Goal: Use online tool/utility: Use online tool/utility

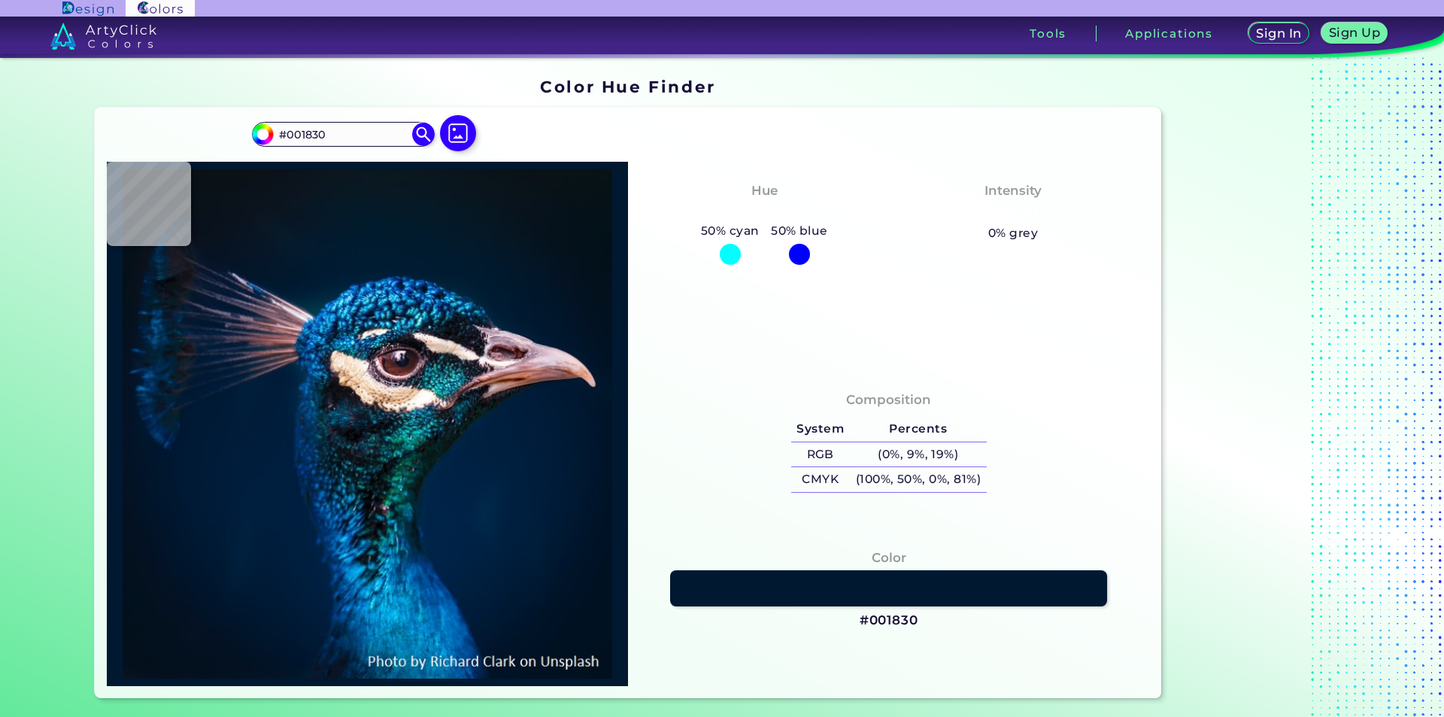
type input "#001c32"
type input "#001C32"
type input "#011e36"
type input "#011E36"
type input "#032e52"
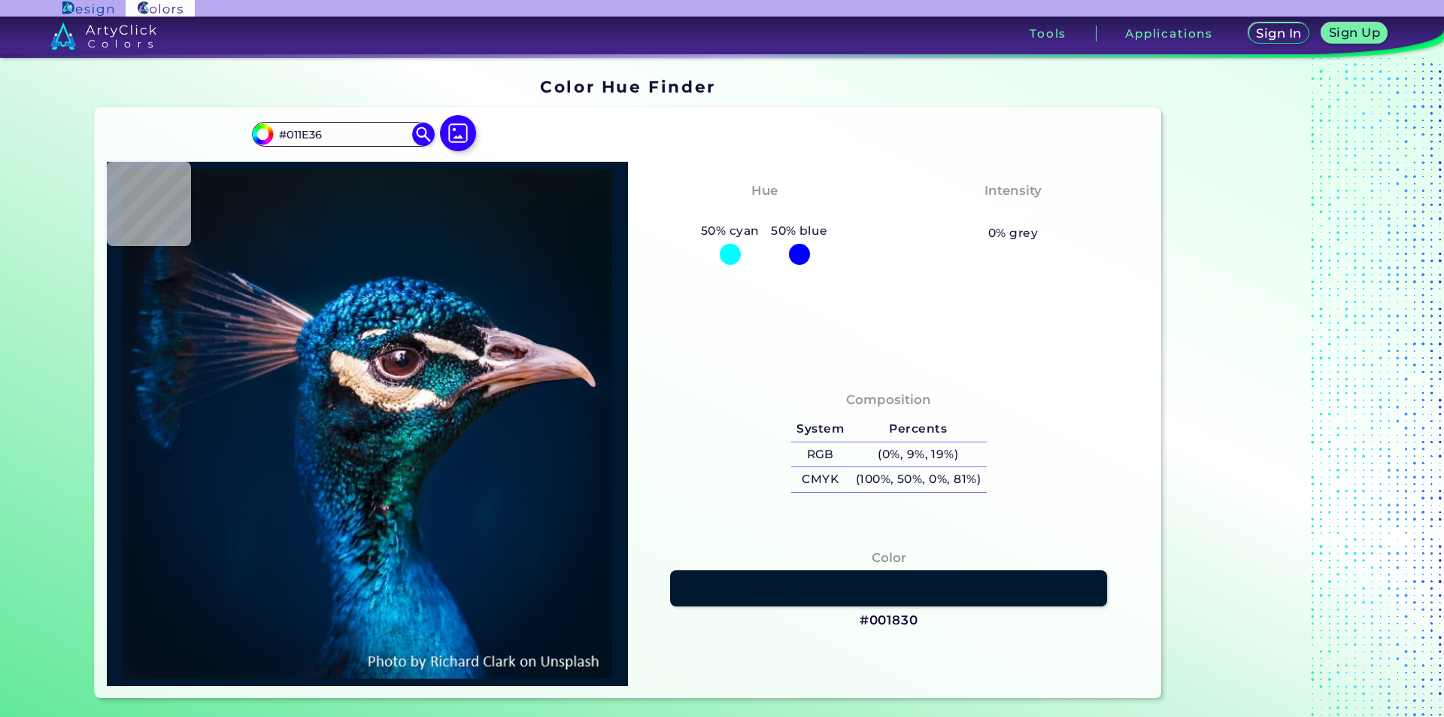
type input "#032E52"
type input "#081c31"
type input "#081C31"
type input "#102337"
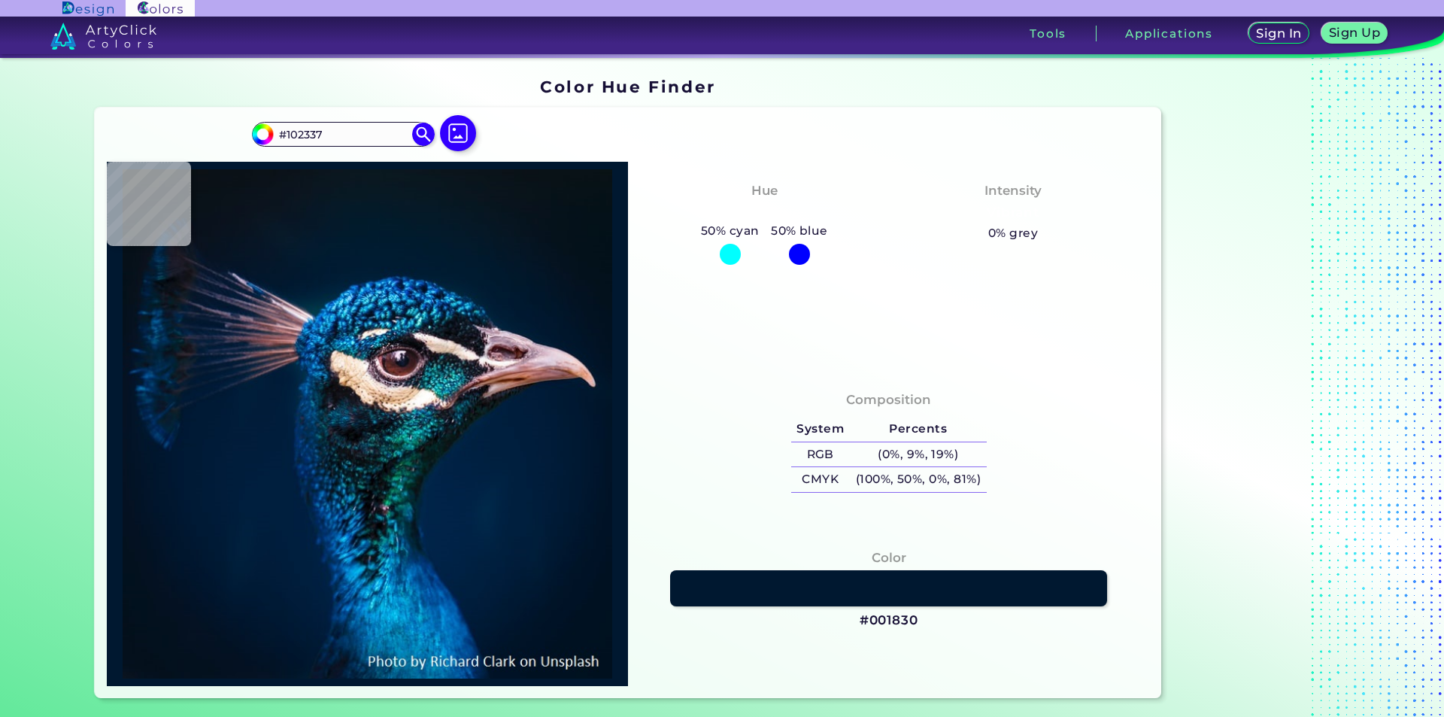
type input "#0c1d2b"
type input "#0C1D2B"
type input "#7f8498"
type input "#7F8498"
type input "#5d6278"
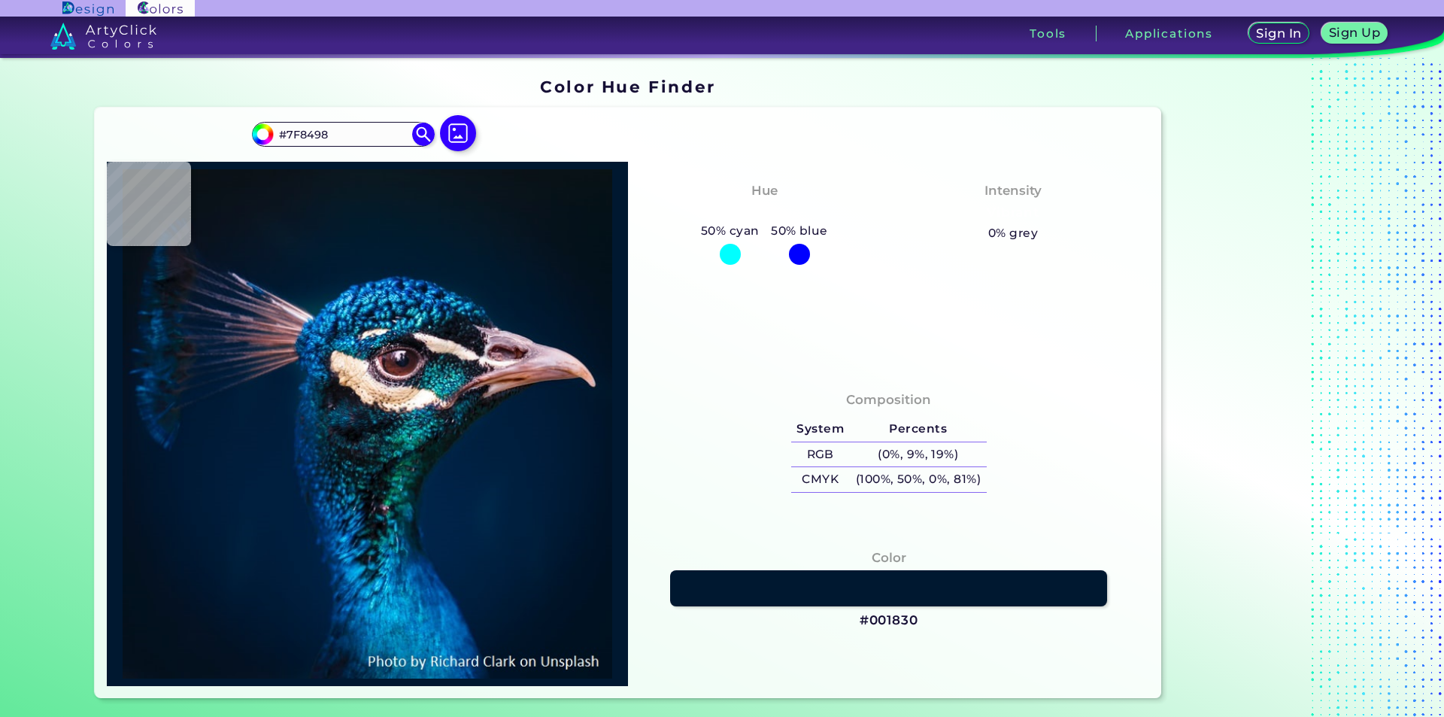
type input "#5D6278"
type input "#181f32"
type input "#181F32"
type input "#161e2a"
type input "#161E2A"
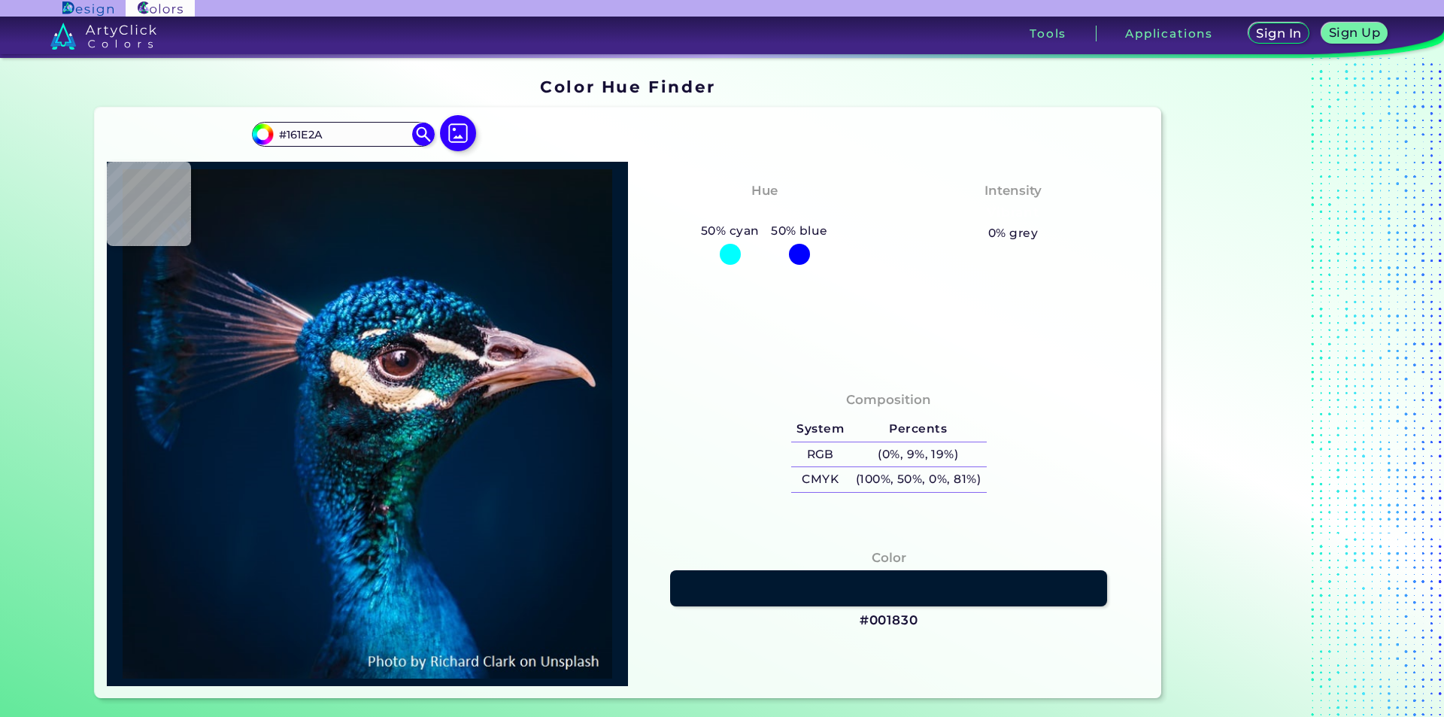
type input "#161d27"
type input "#161D27"
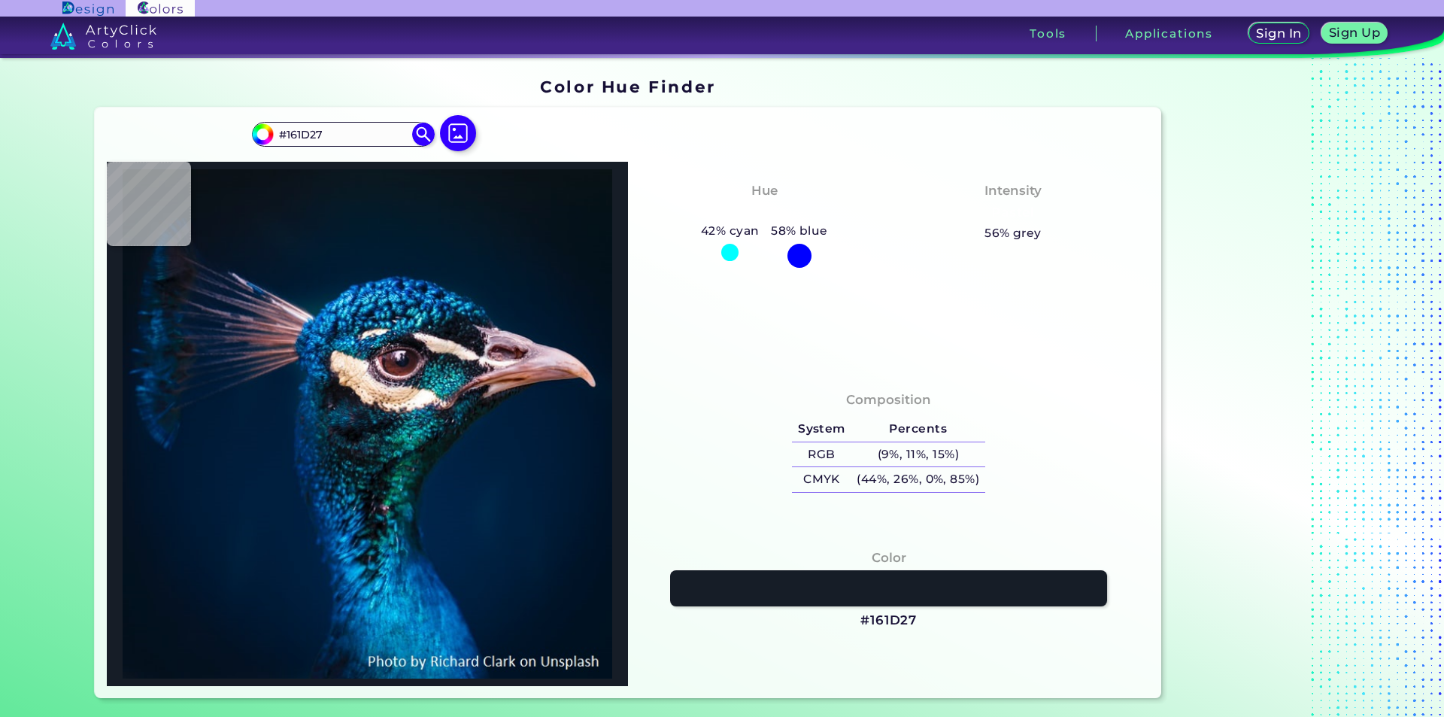
type input "#131821"
type input "#0d121c"
type input "#0D121C"
type input "#0f1620"
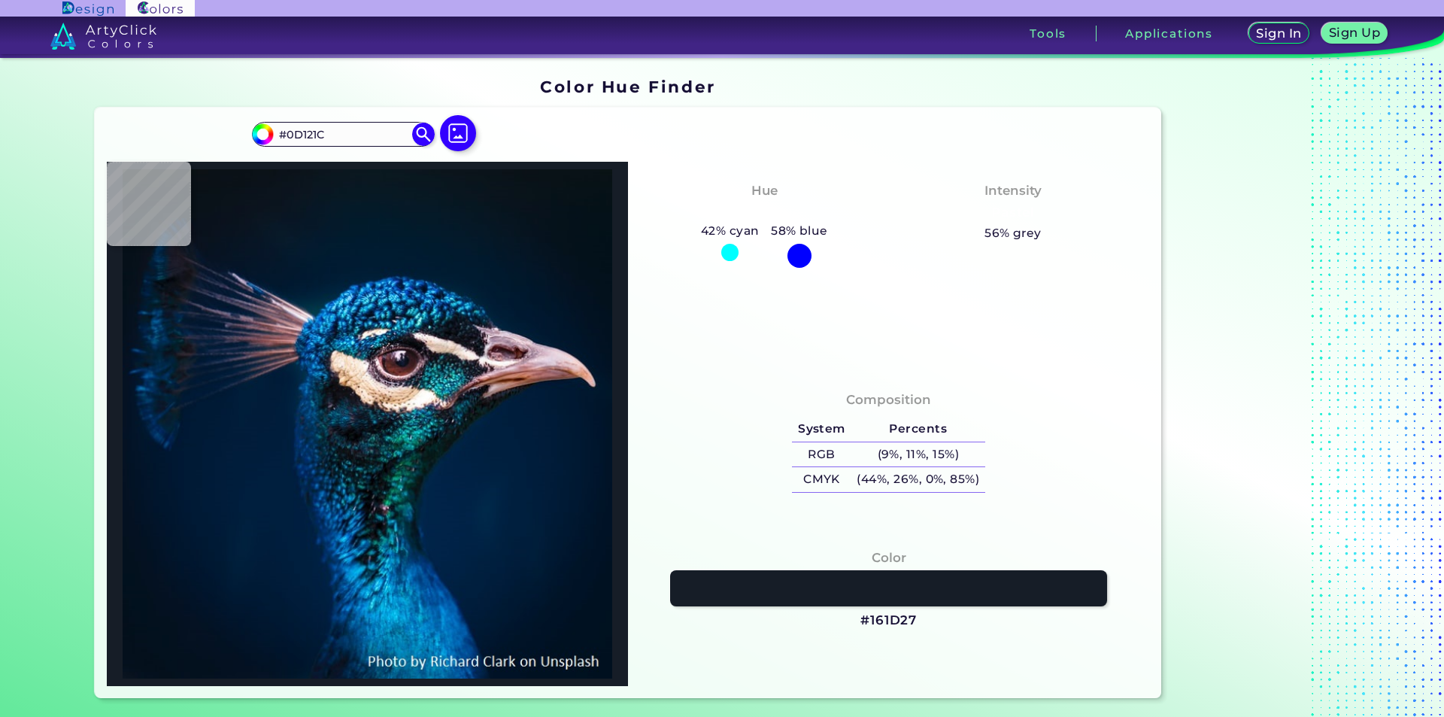
type input "#0F1620"
type input "#0e171e"
type input "#0E171E"
type input "#0b141c"
type input "#0B141C"
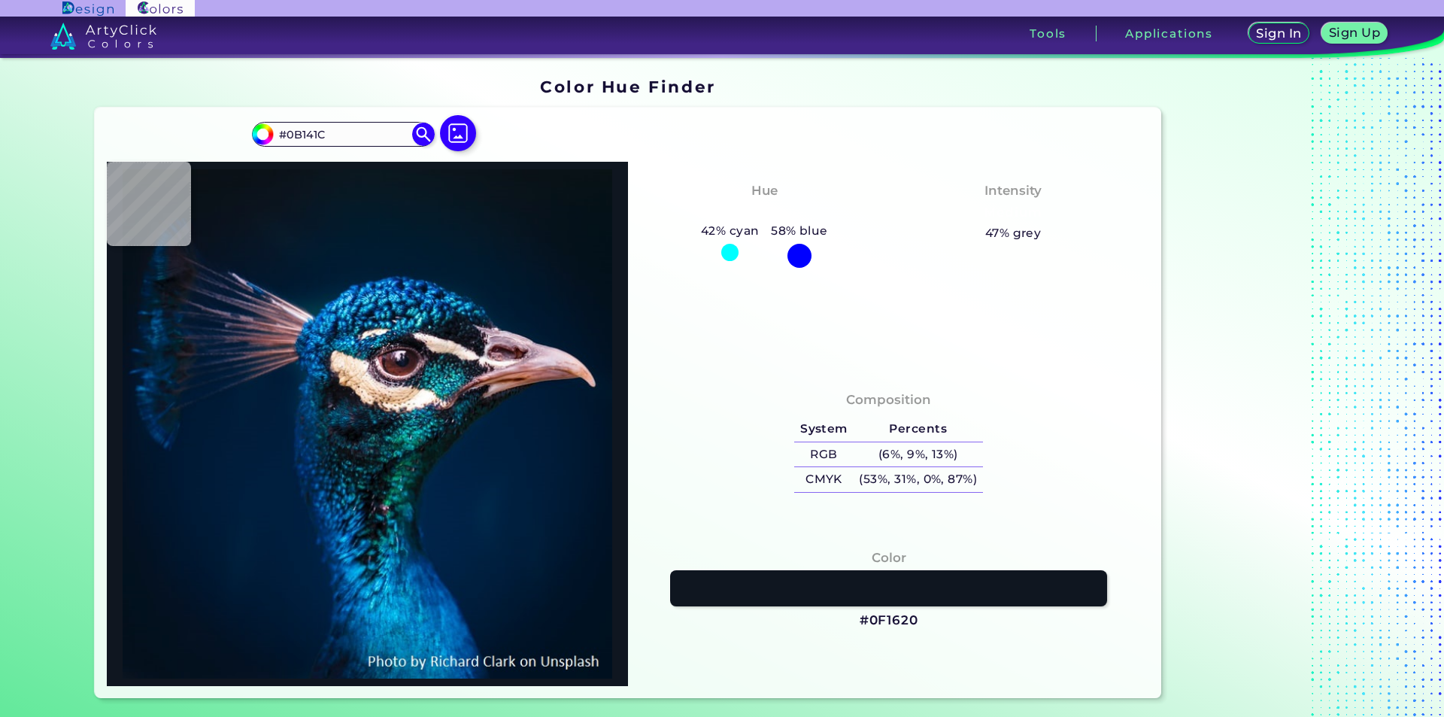
type input "#1d2937"
type input "#1D2937"
type input "#0c1620"
type input "#0C1620"
type input "#0e111a"
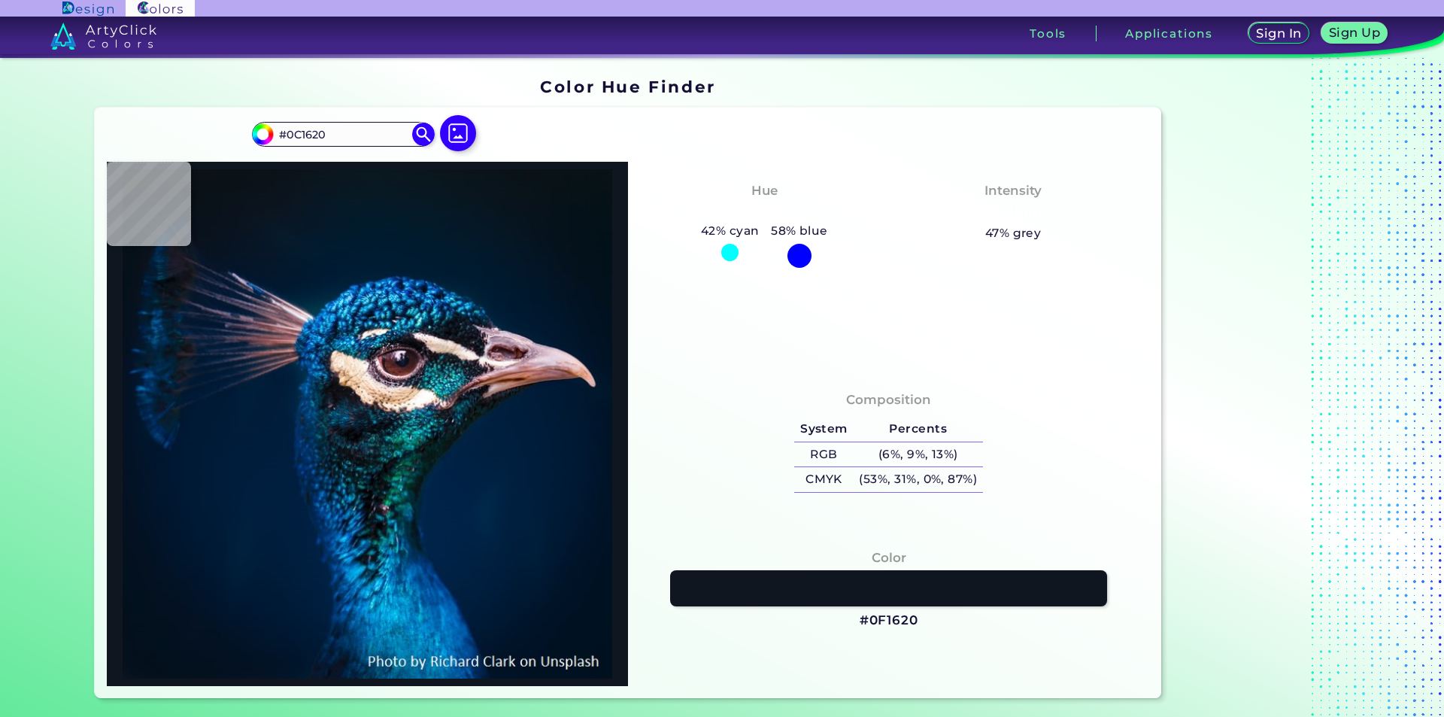
type input "#0E111A"
type input "#0c1421"
type input "#0C1421"
type input "#0b0f1a"
type input "#0B0F1A"
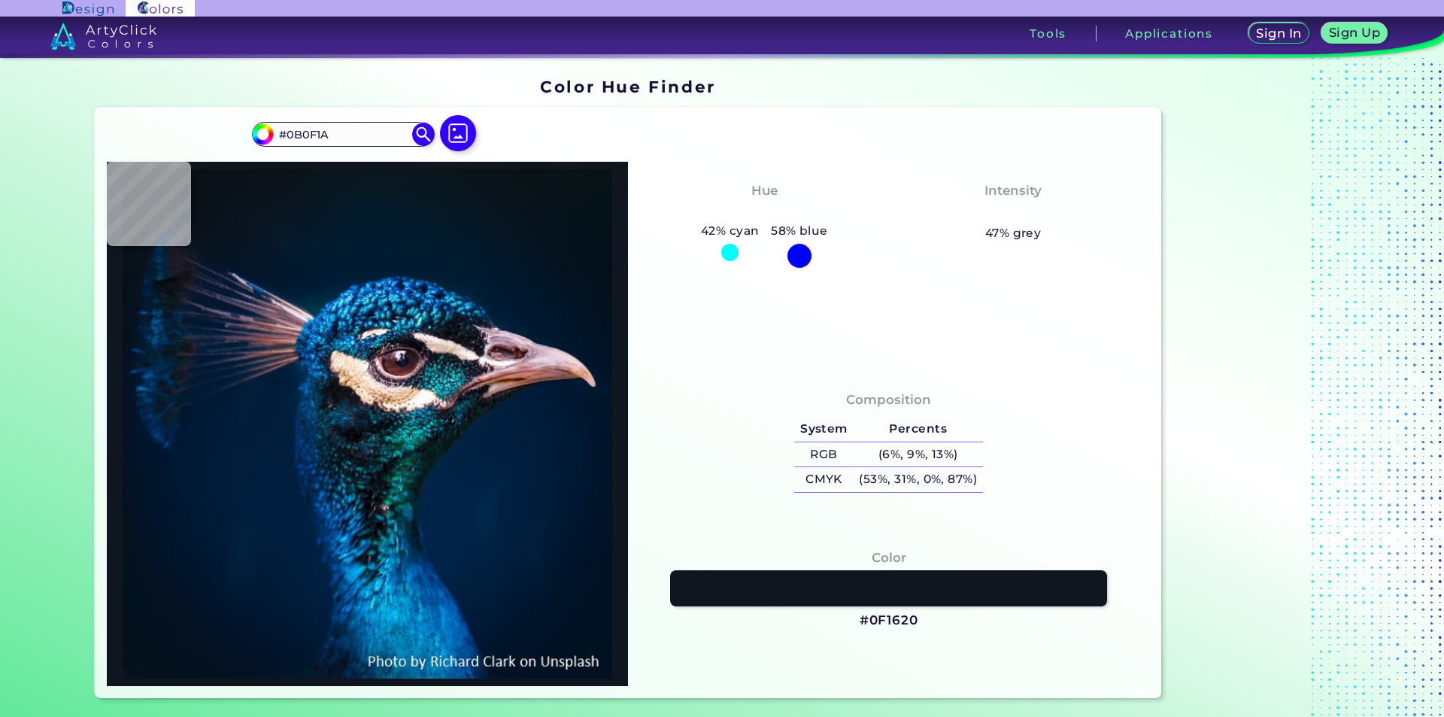
type input "#090d16"
type input "#090D16"
type input "#0f3e4a"
type input "#0F3E4A"
type input "#032343"
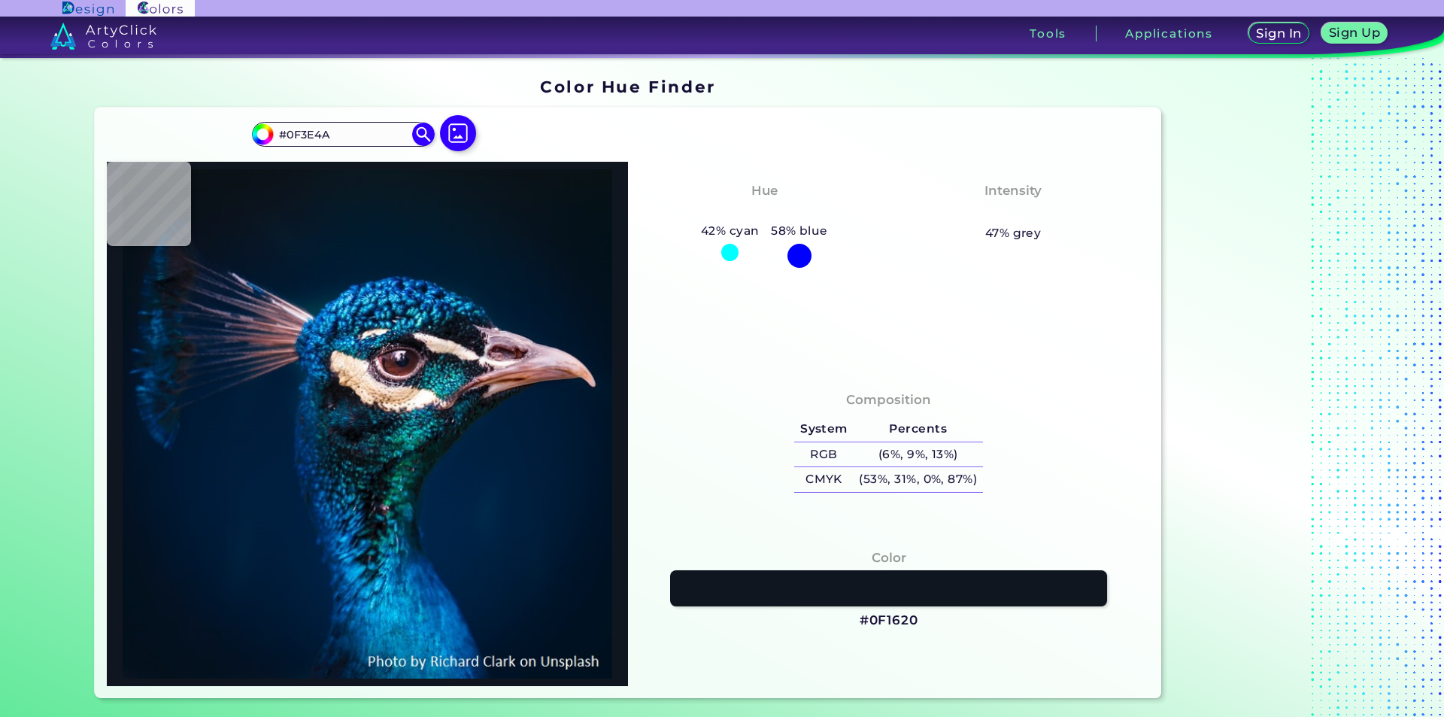
type input "#032343"
type input "#38b9d1"
type input "#38B9D1"
type input "#0a6ea1"
type input "#0A6EA1"
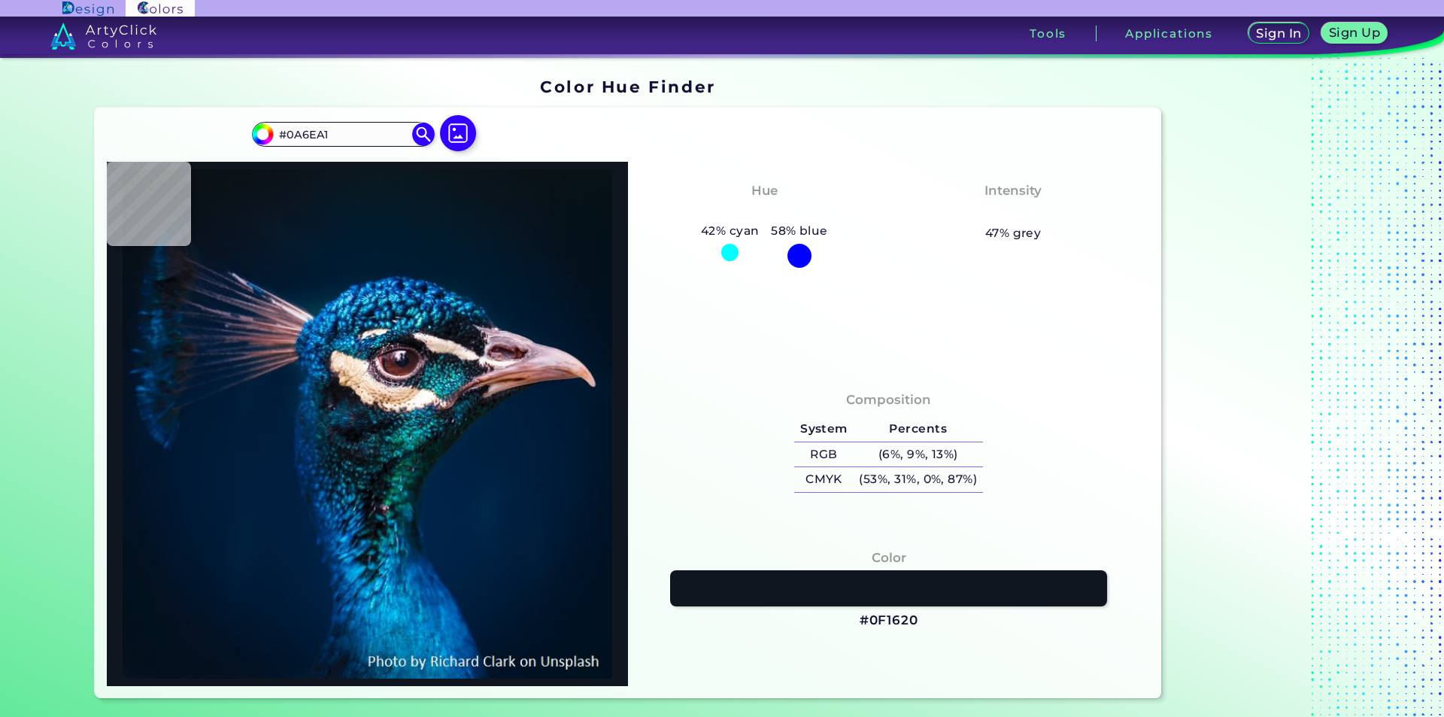
type input "#50cced"
type input "#50CCED"
type input "#022c50"
type input "#022C50"
type input "#001a41"
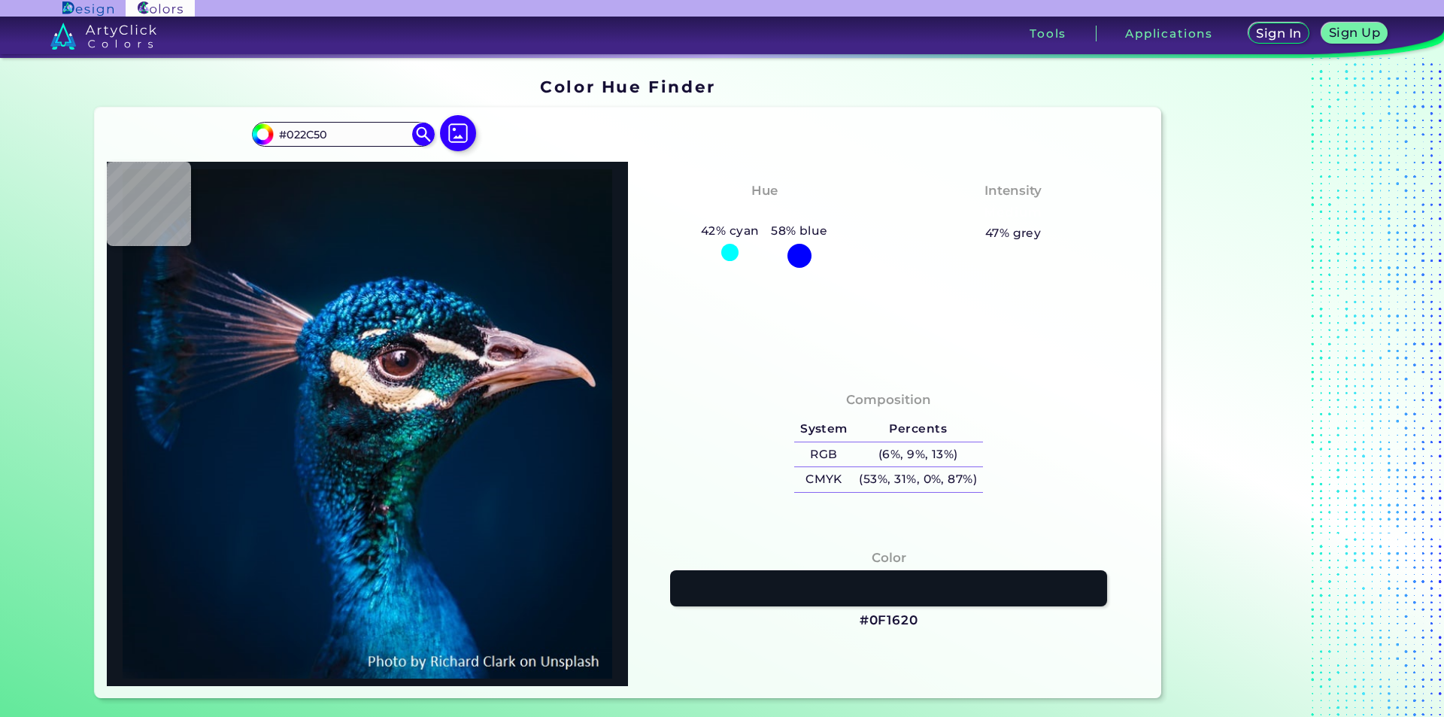
type input "#001A41"
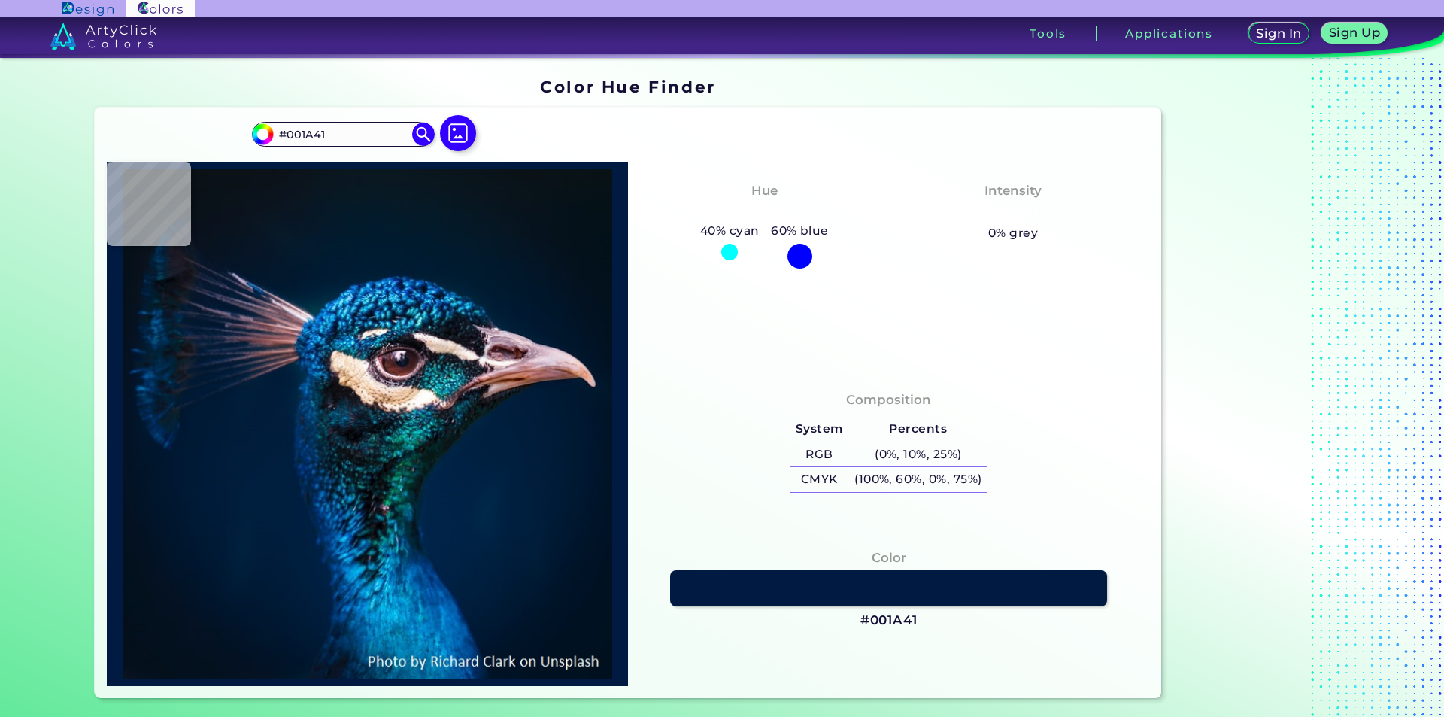
type input "#003165"
type input "#0f6092"
type input "#0F6092"
type input "#256d96"
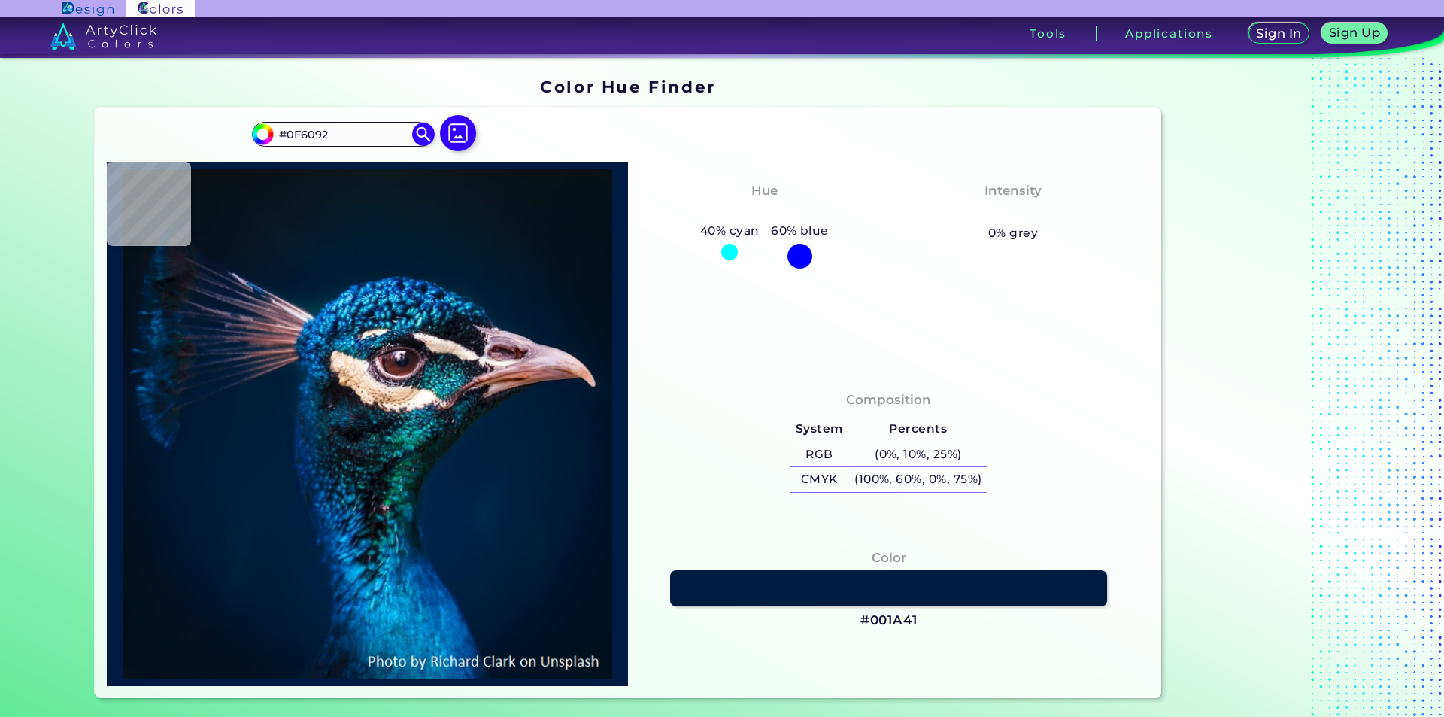
type input "#256D96"
type input "#00275a"
type input "#00275A"
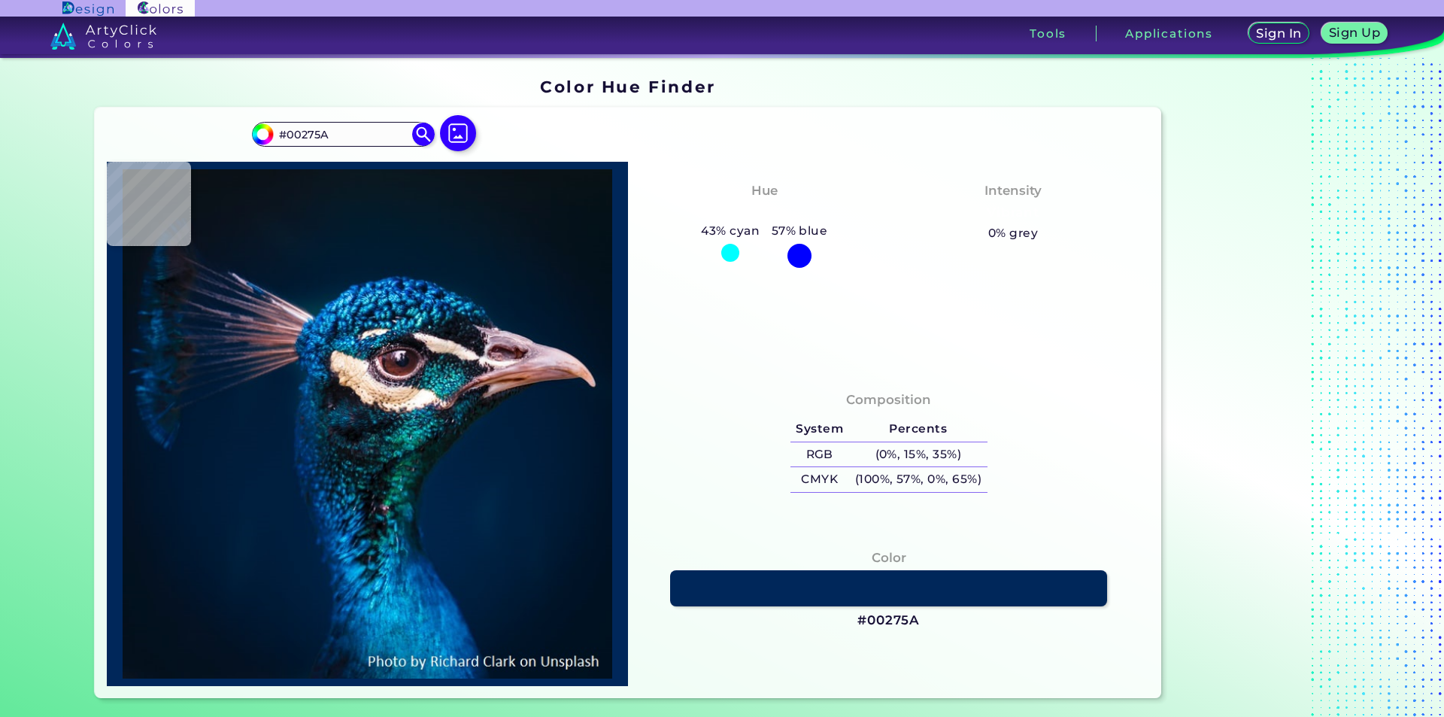
type input "#0f68b8"
type input "#0F68B8"
type input "#1d8dd4"
type input "#1D8DD4"
type input "#24a3cd"
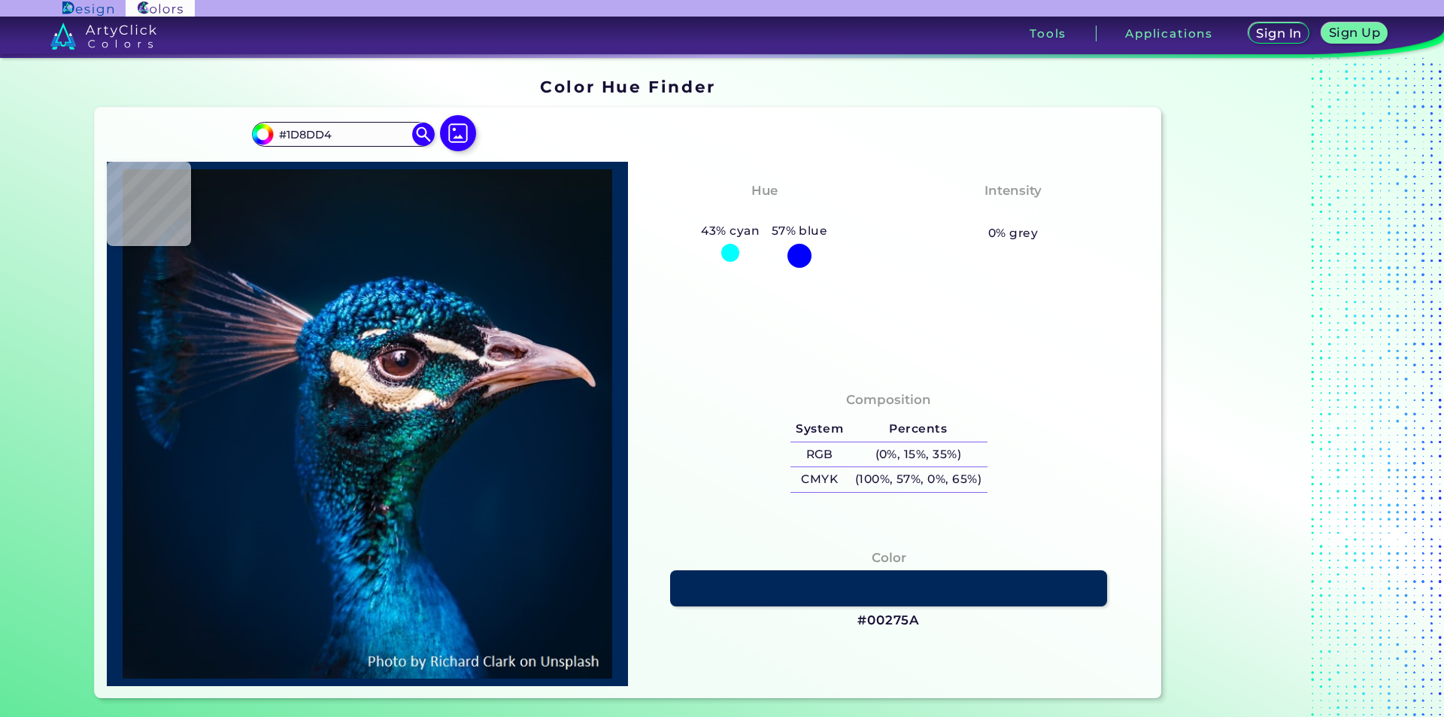
type input "#24A3CD"
type input "#00274b"
type input "#00274B"
type input "#195578"
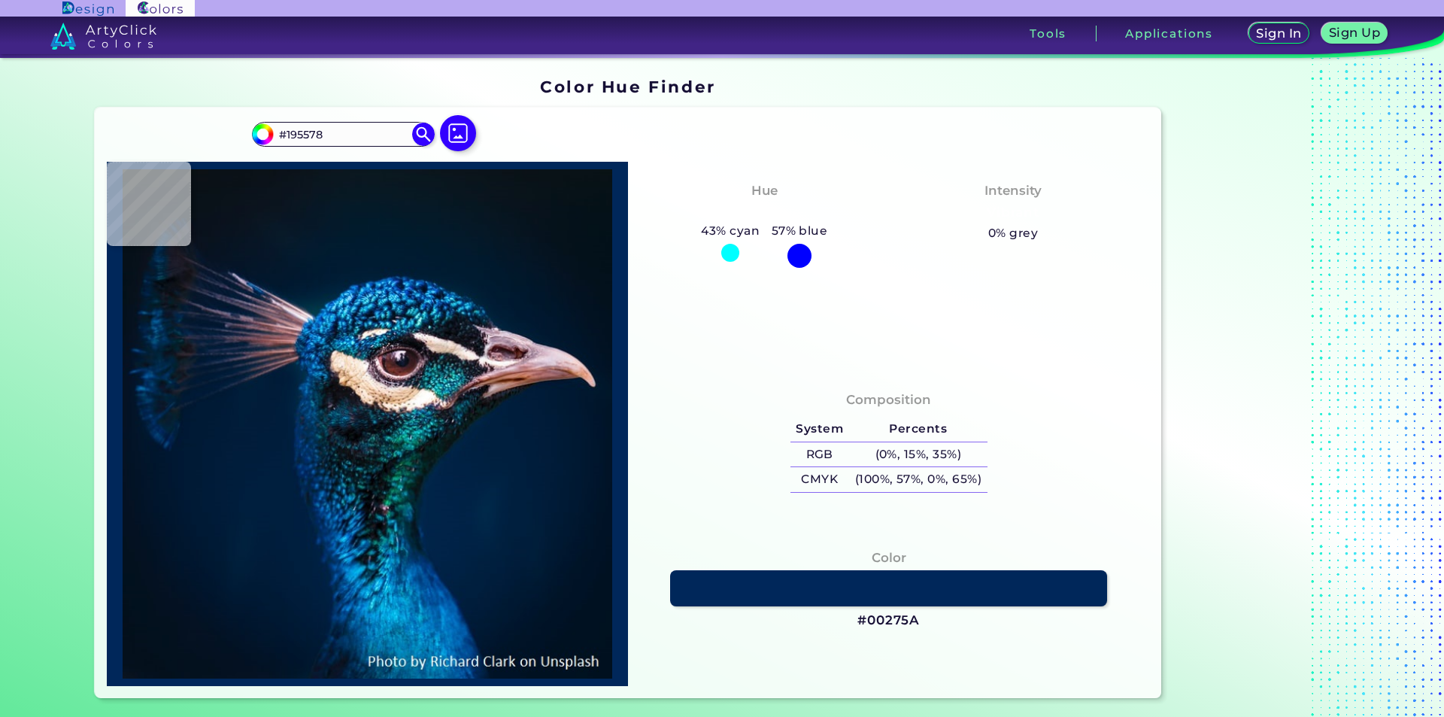
type input "#002e57"
type input "#002E57"
type input "#3790b1"
type input "#3790B1"
type input "#063154"
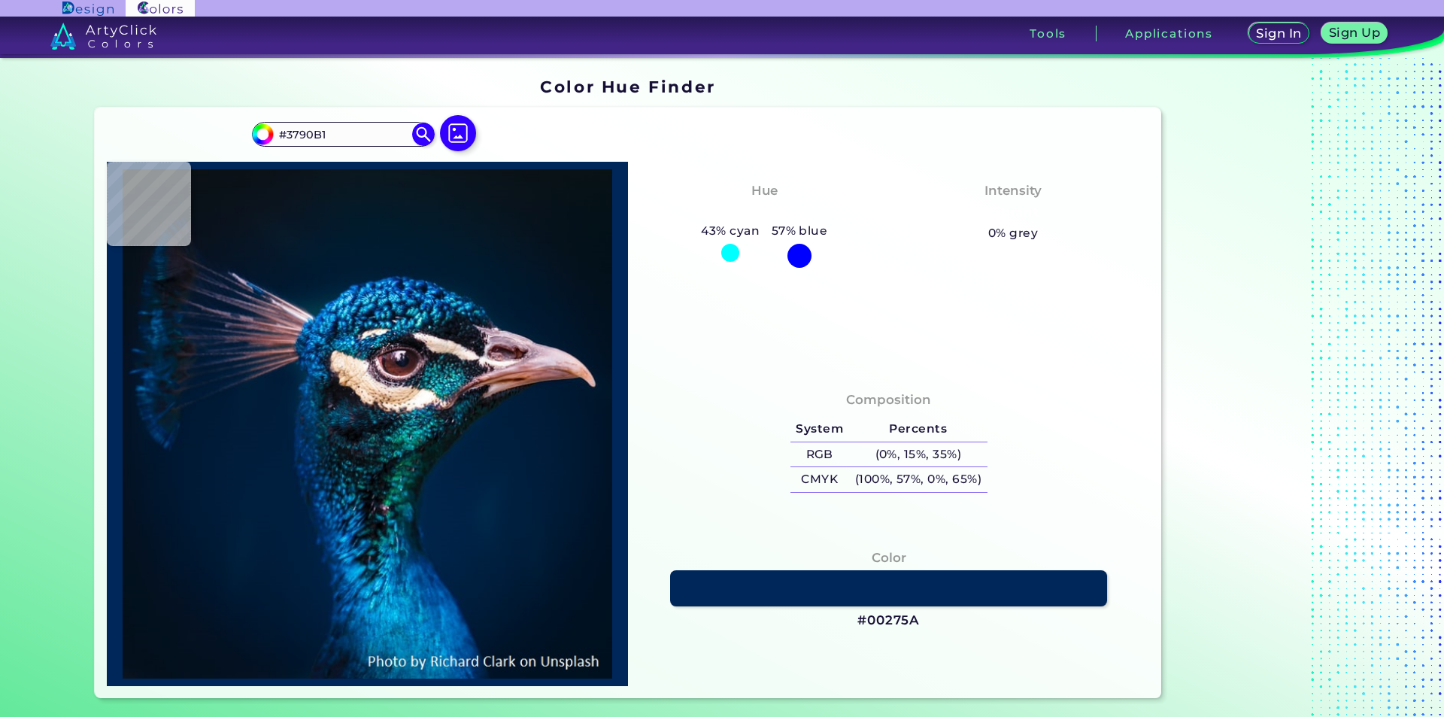
type input "#063154"
type input "#001e41"
type input "#001E41"
type input "#051b3b"
type input "#051B3B"
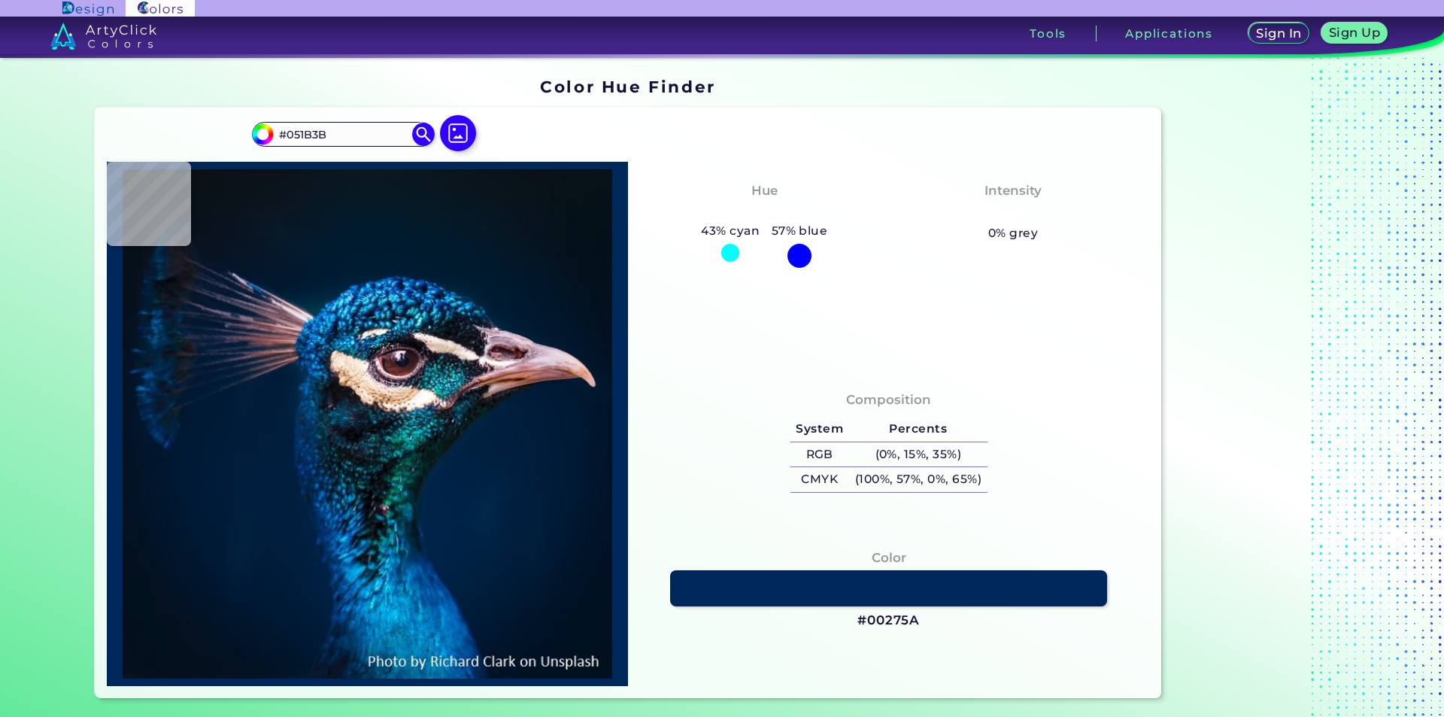
type input "#092e5f"
type input "#092E5F"
type input "#0b3c75"
type input "#0B3C75"
type input "#2178b3"
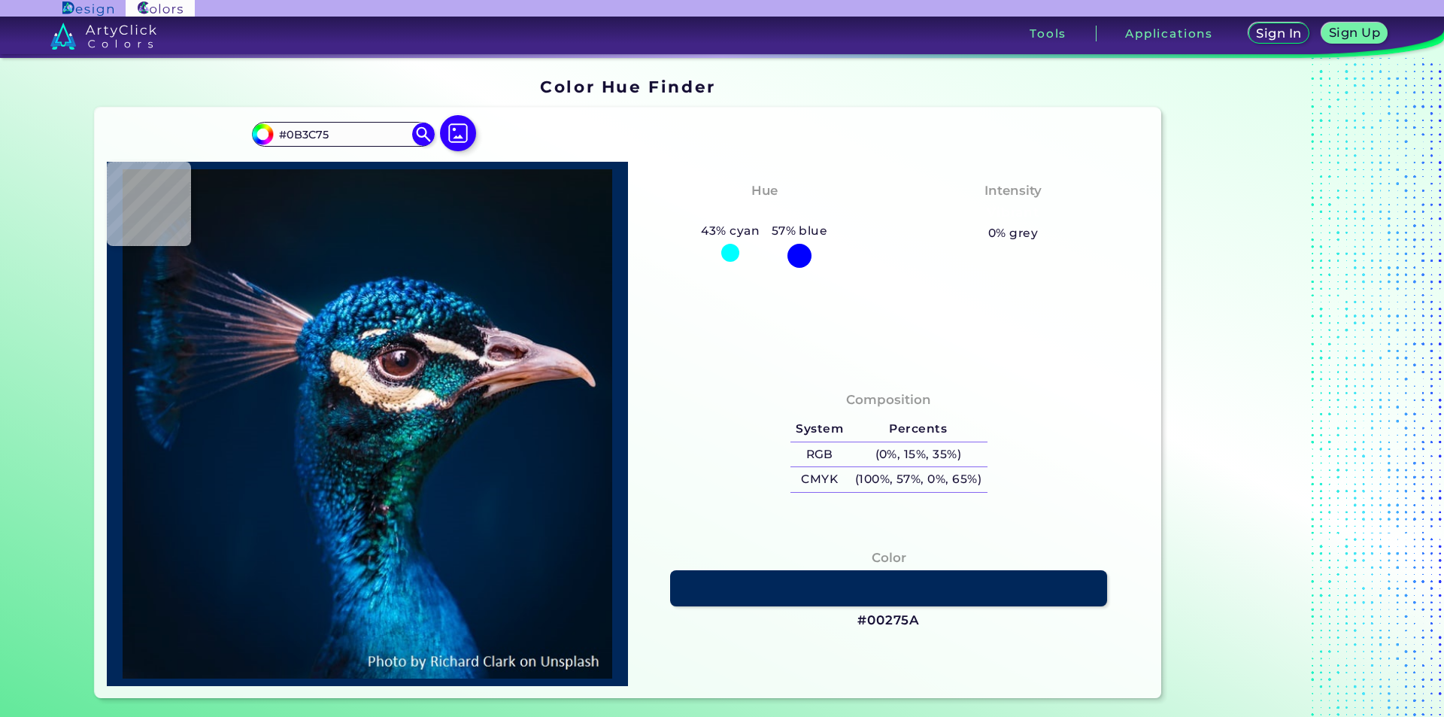
type input "#2178B3"
type input "#0581b6"
type input "#0581B6"
type input "#1891c2"
type input "#1891C2"
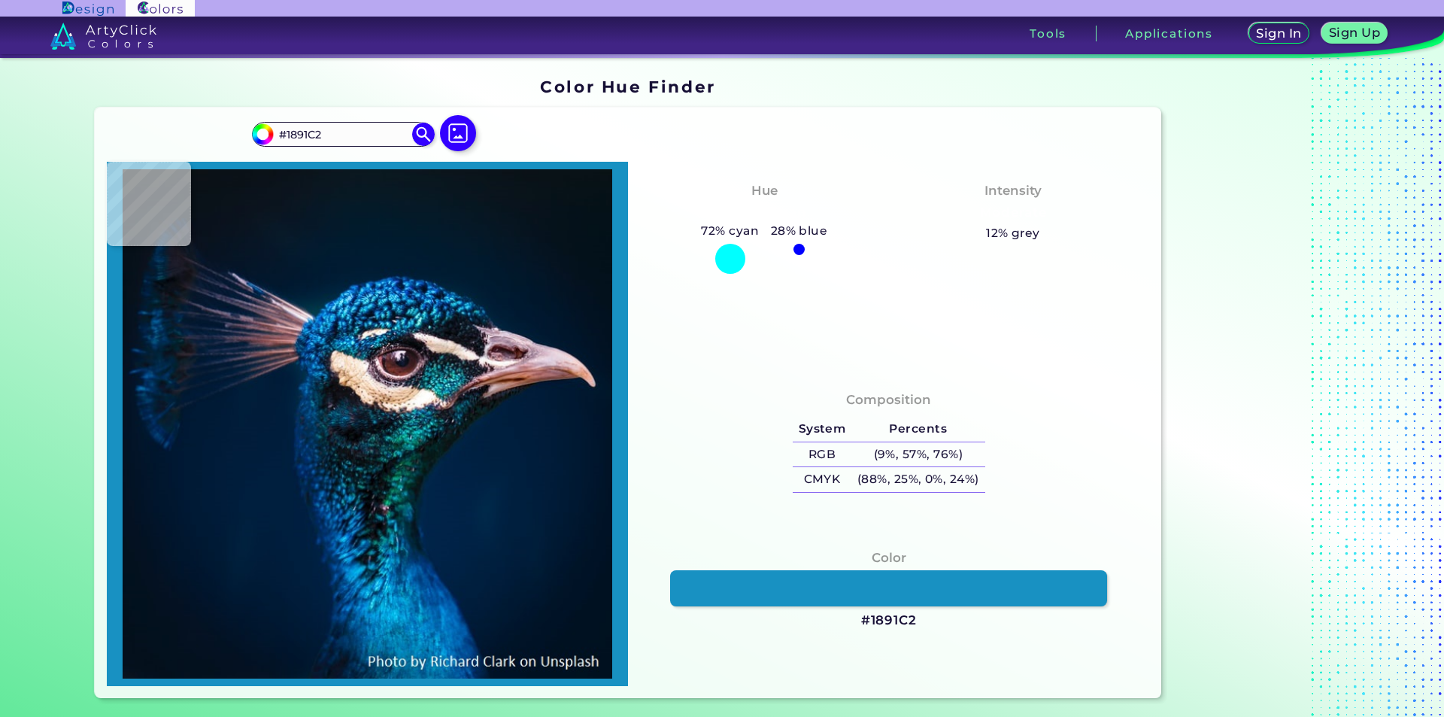
type input "#065f92"
type input "#065F92"
type input "#289fc3"
type input "#289FC3"
type input "#09436a"
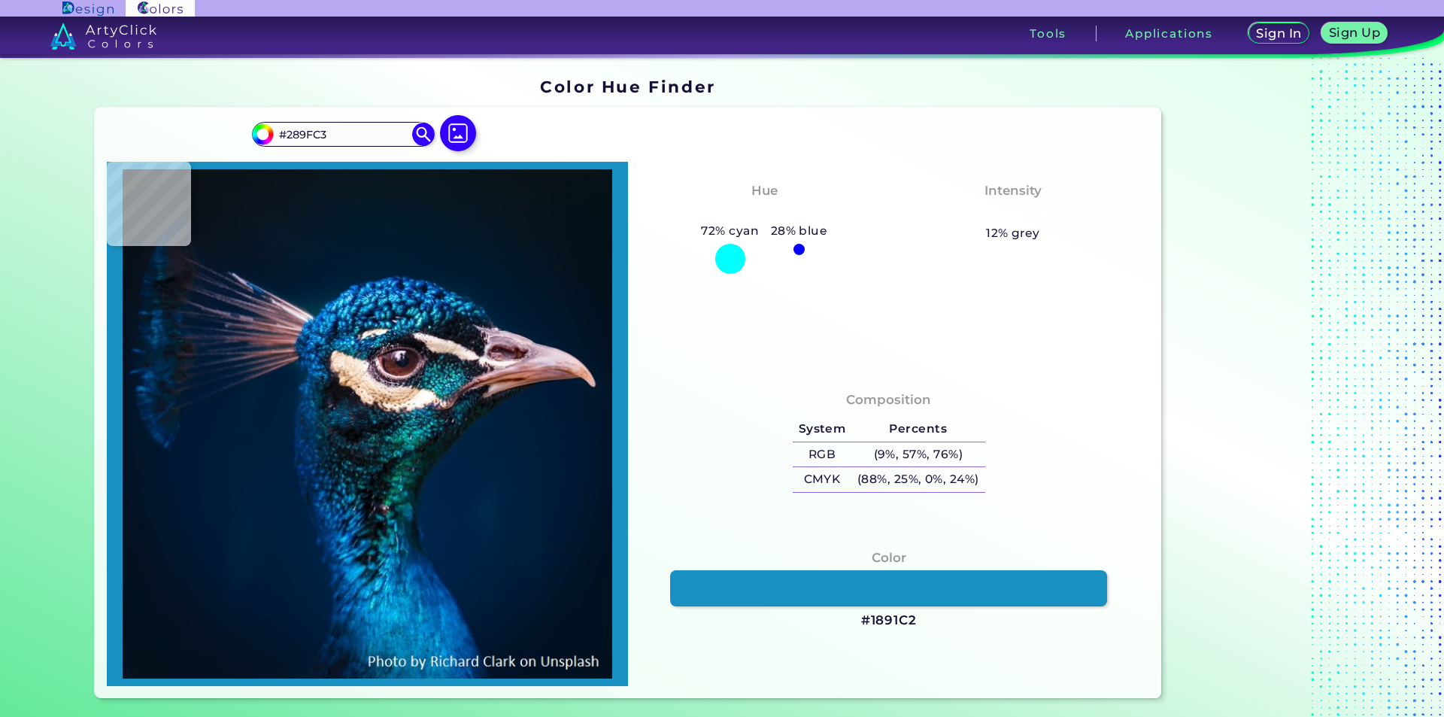
type input "#09436A"
type input "#01204d"
type input "#01204D"
type input "#082a5d"
type input "#082A5D"
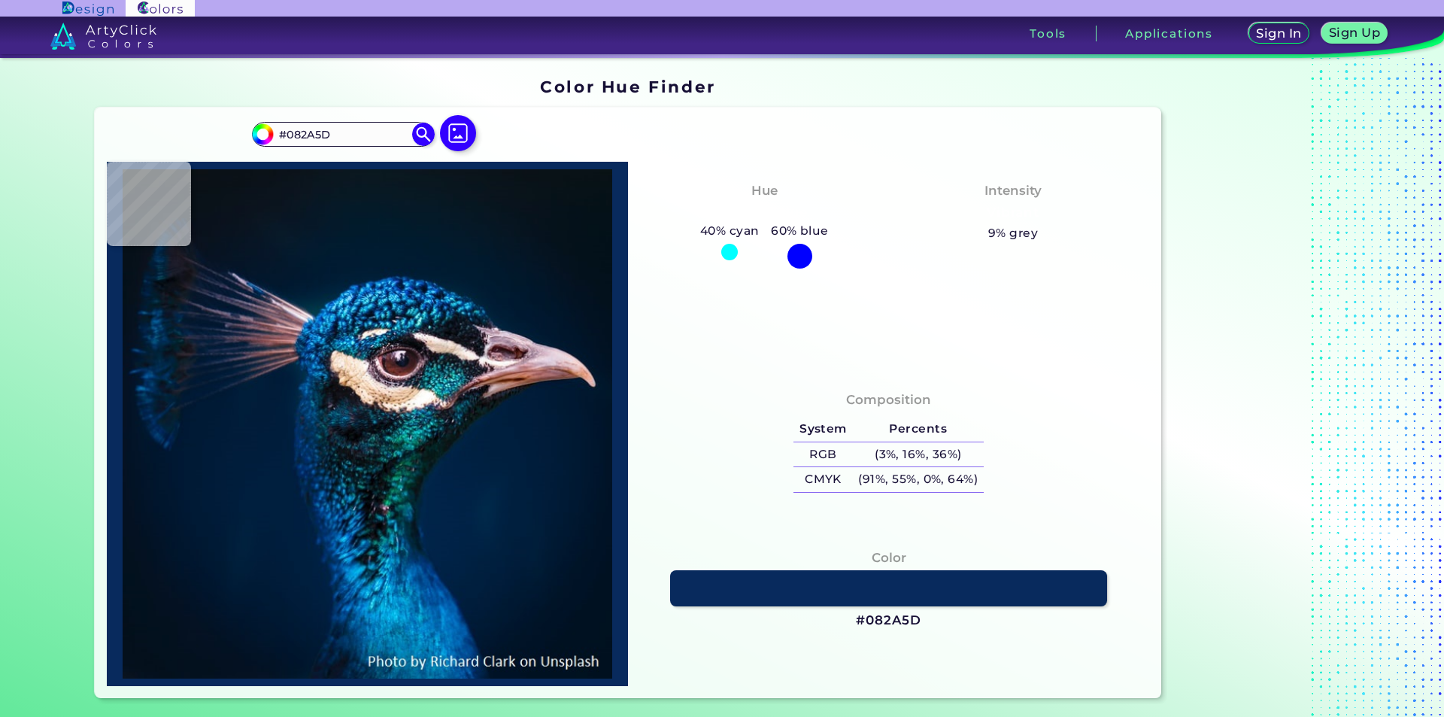
type input "#0e325e"
type input "#0E325E"
type input "#02122c"
type input "#02122C"
type input "#03182e"
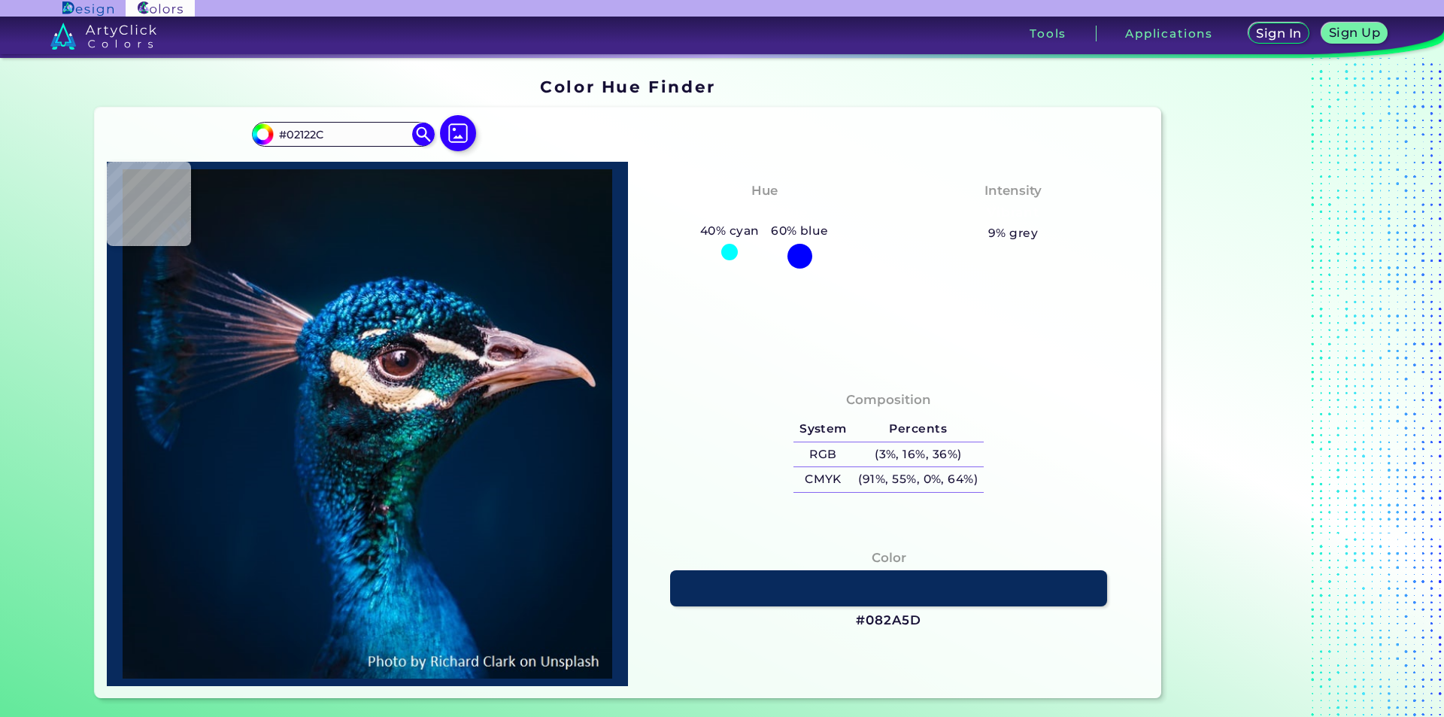
type input "#03182E"
type input "#011e3f"
type input "#011E3F"
type input "#003d71"
type input "#003D71"
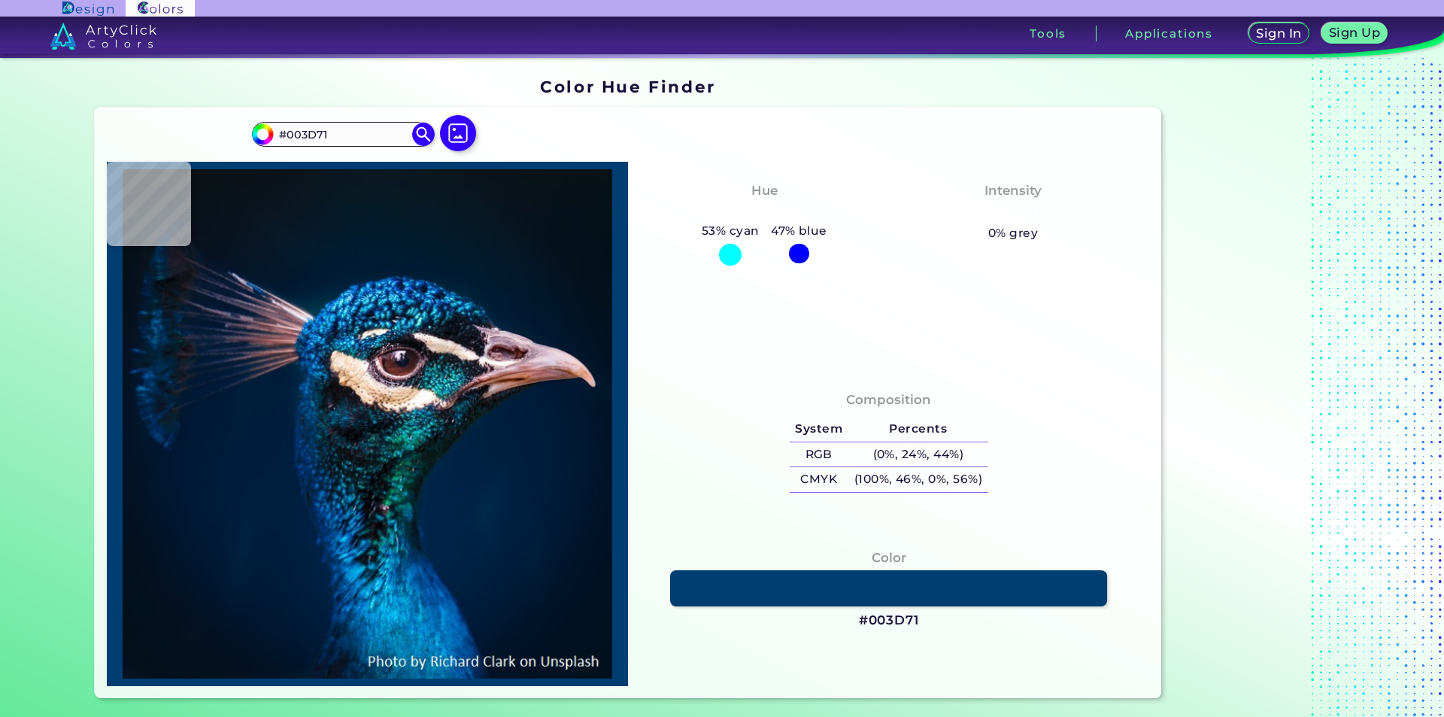
type input "#0c5c93"
type input "#0C5C93"
type input "#3aafdb"
type input "#3AAFDB"
type input "#2399bf"
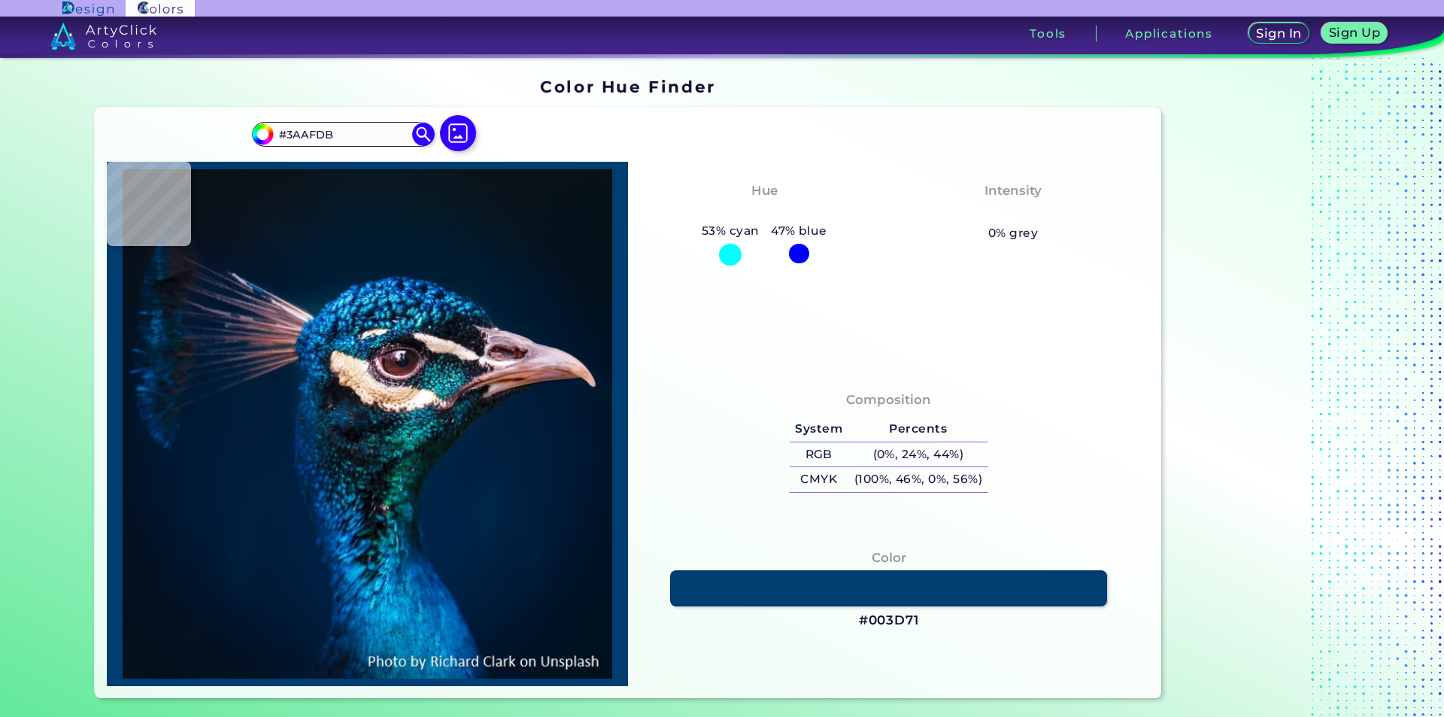
type input "#2399BF"
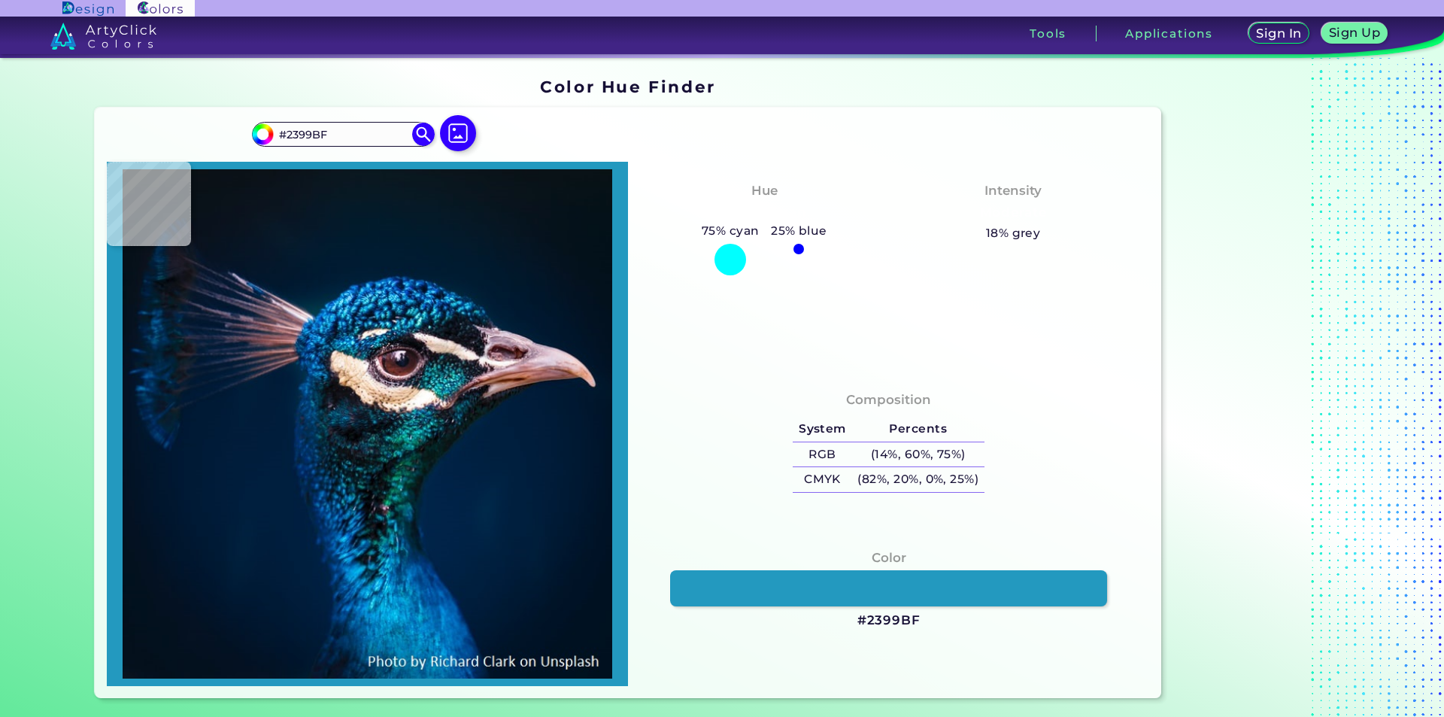
type input "#1c8db1"
type input "#1C8DB1"
type input "#0e4f7b"
type input "#0E4F7B"
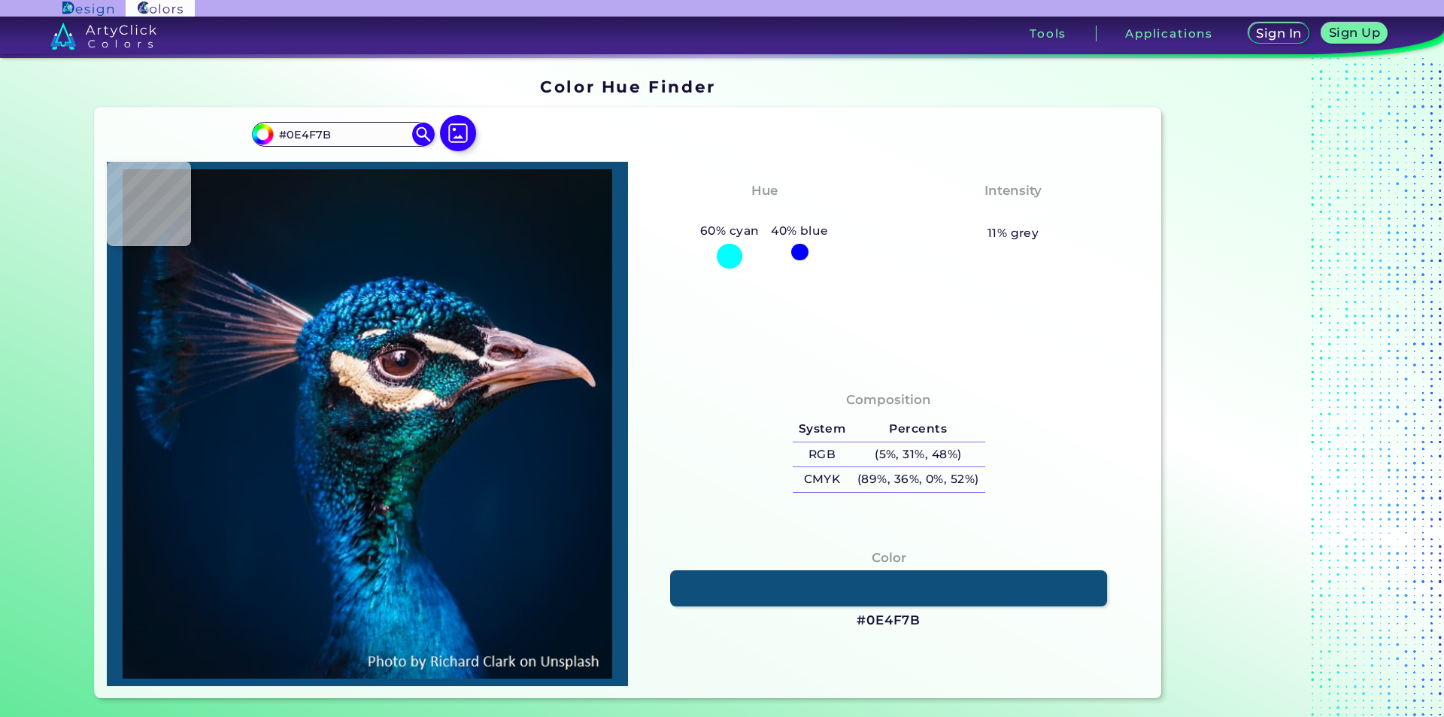
type input "#053c76"
type input "#053C76"
type input "#15629e"
type input "#15629E"
type input "#50b9ee"
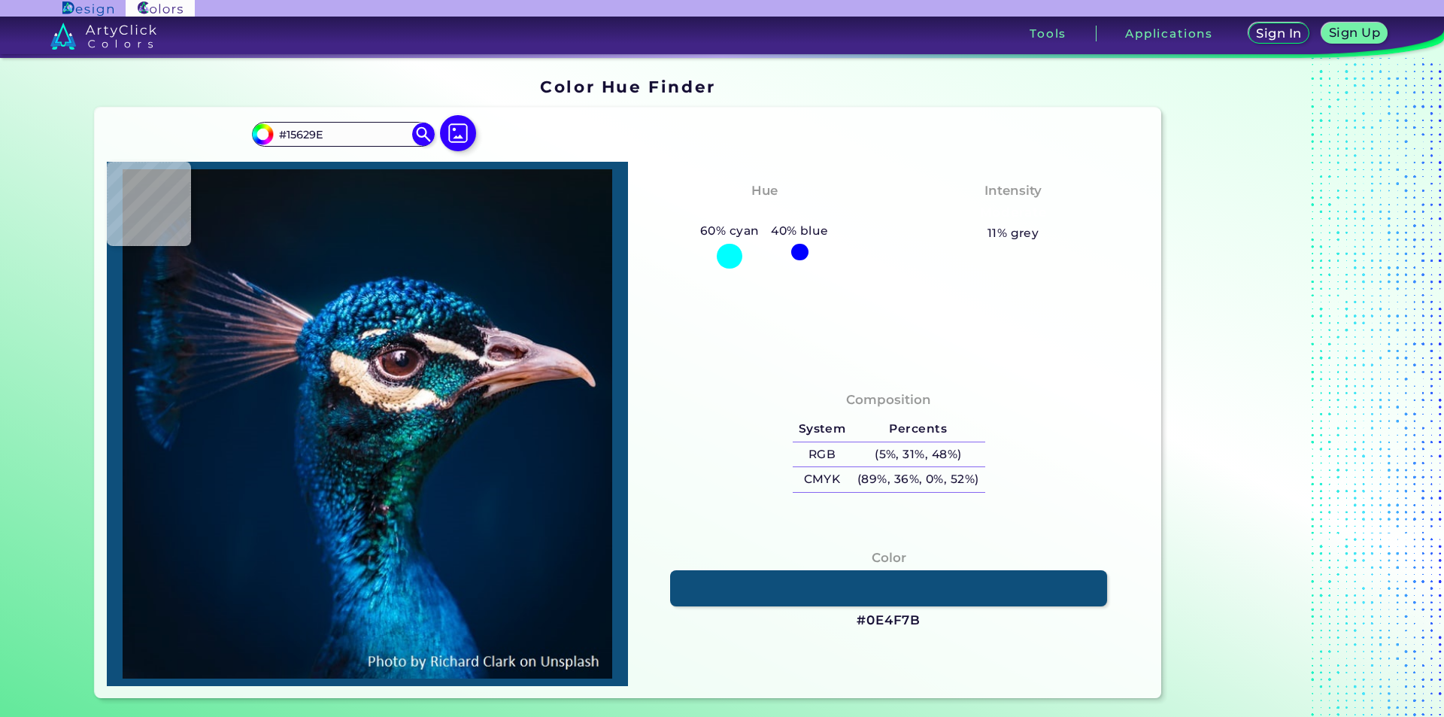
type input "#50B9EE"
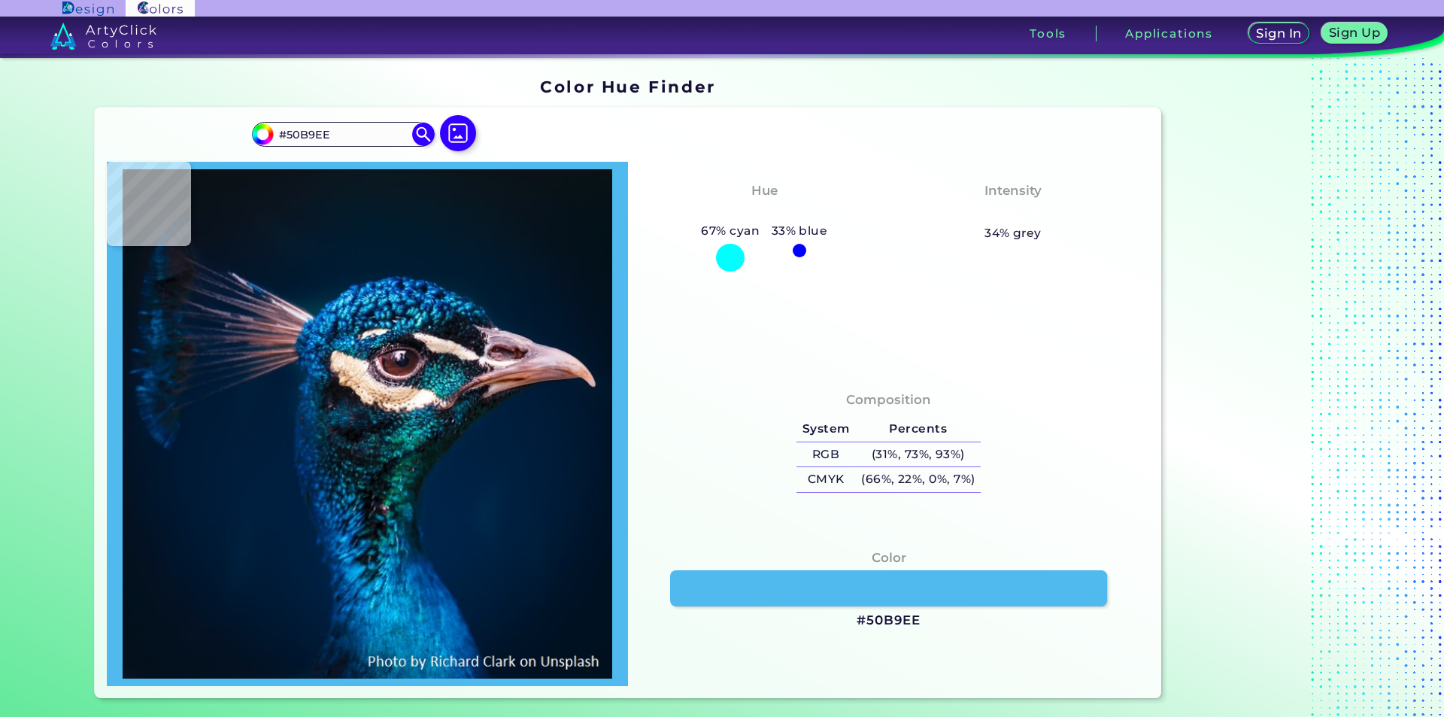
type input "#4bb7ec"
type input "#4BB7EC"
type input "#3091d6"
type input "#3091D6"
type input "#0d68ae"
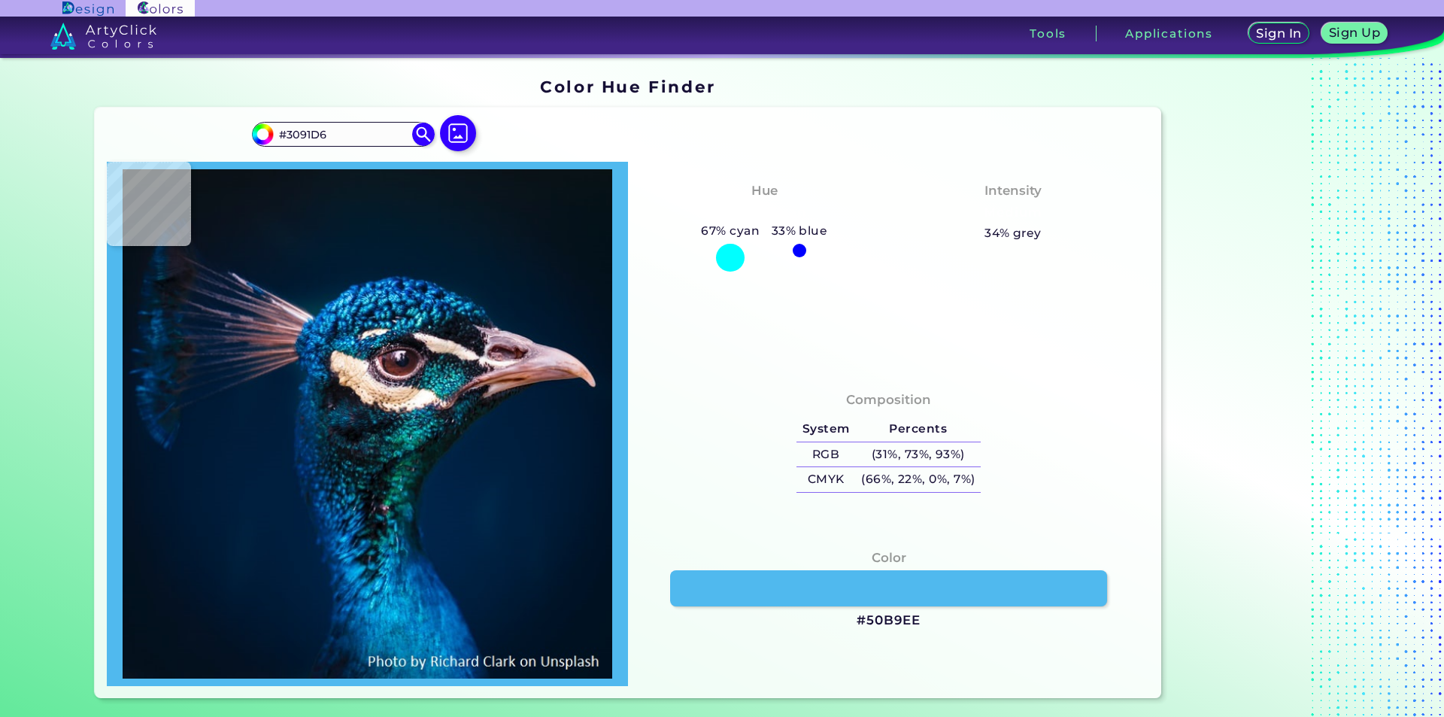
type input "#0D68AE"
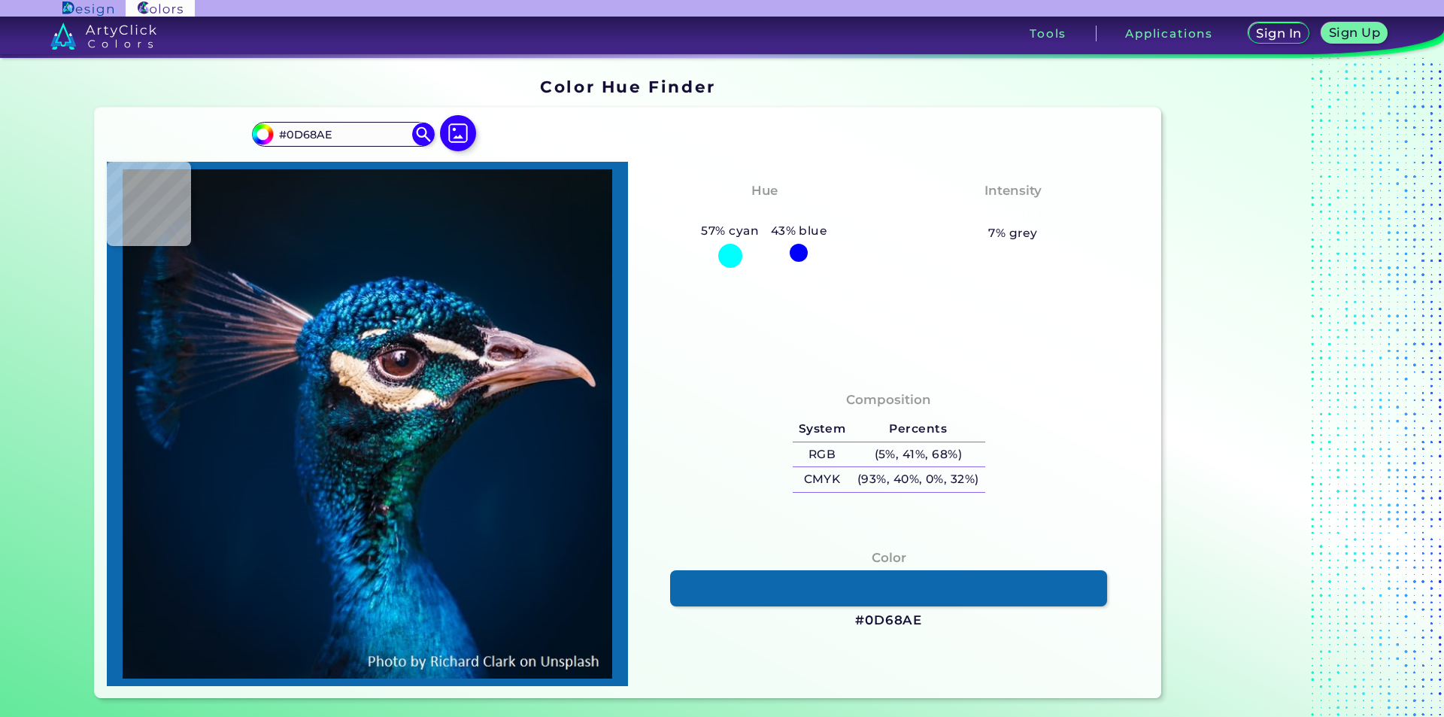
type input "#087bb7"
type input "#087BB7"
type input "#1999ca"
type input "#1999CA"
type input "#2db7e2"
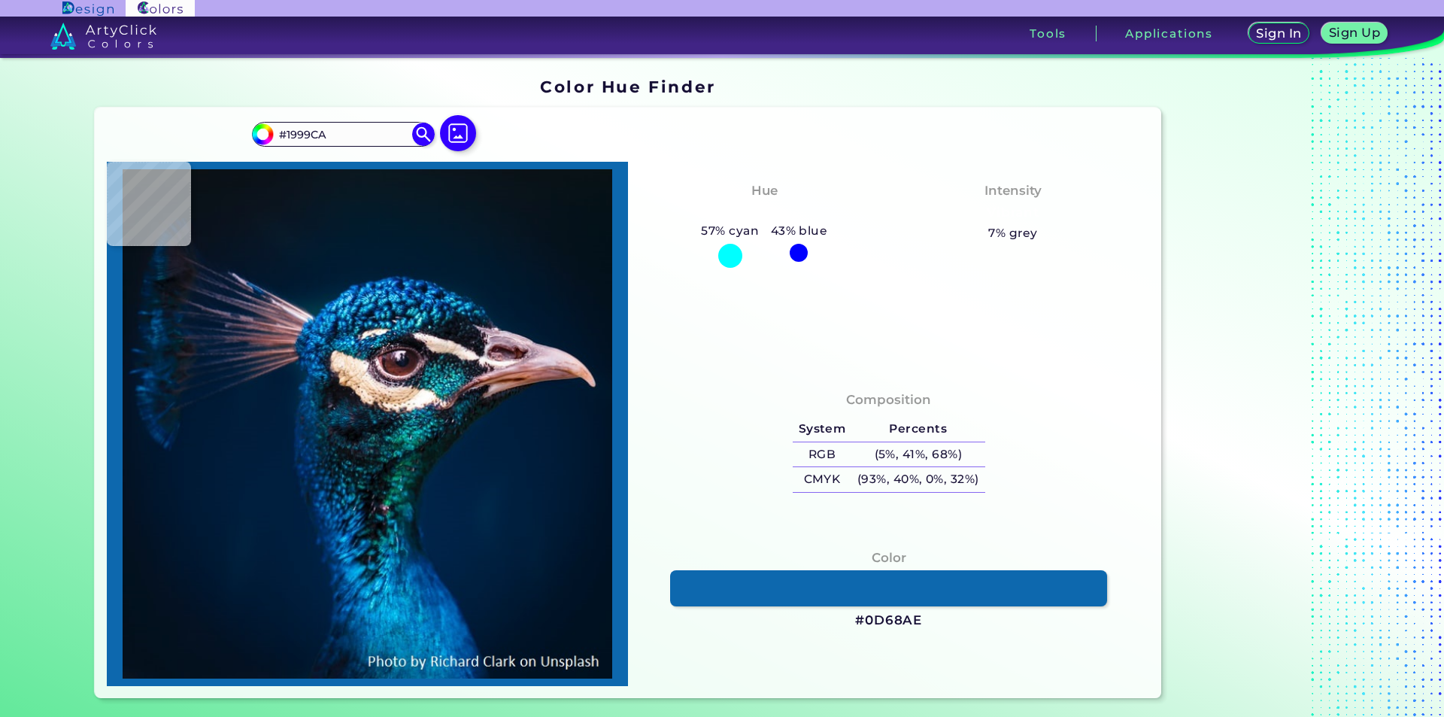
type input "#2DB7E2"
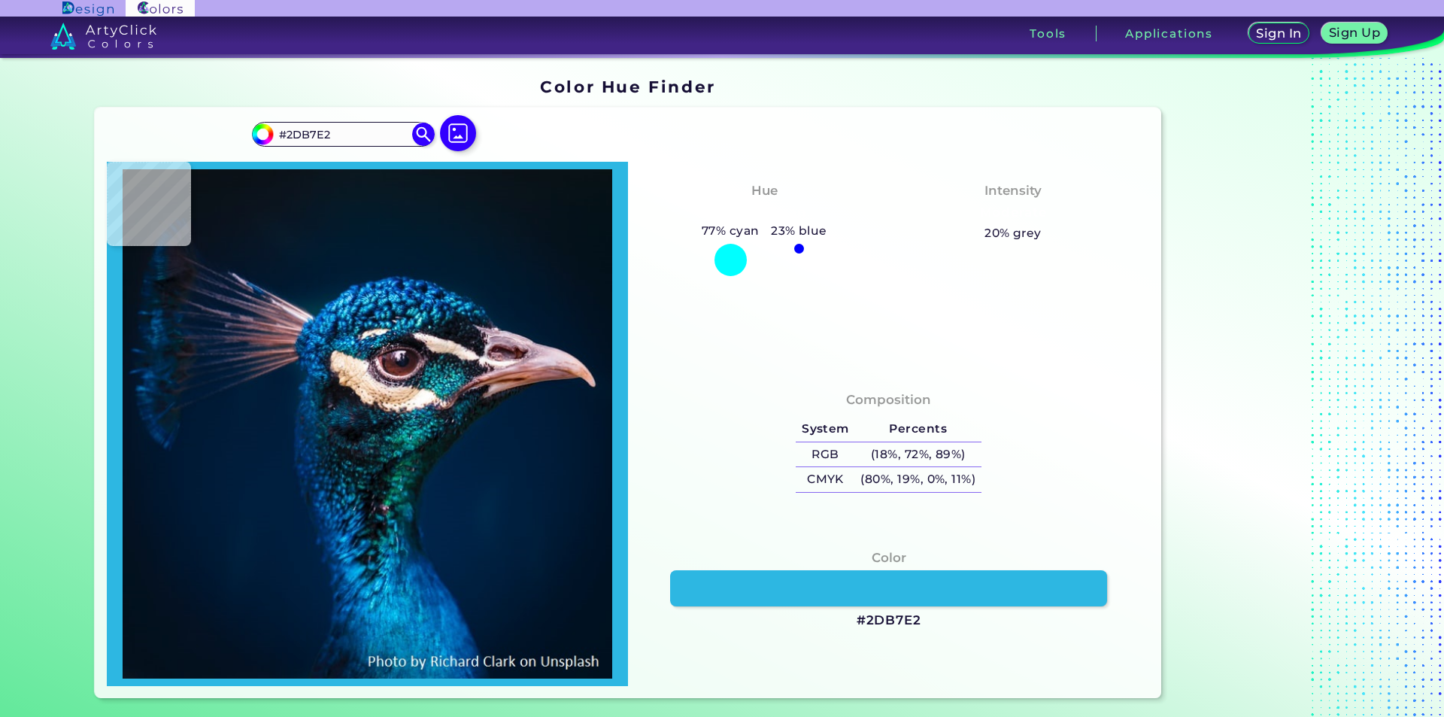
type input "#3cbbd8"
type input "#3CBBD8"
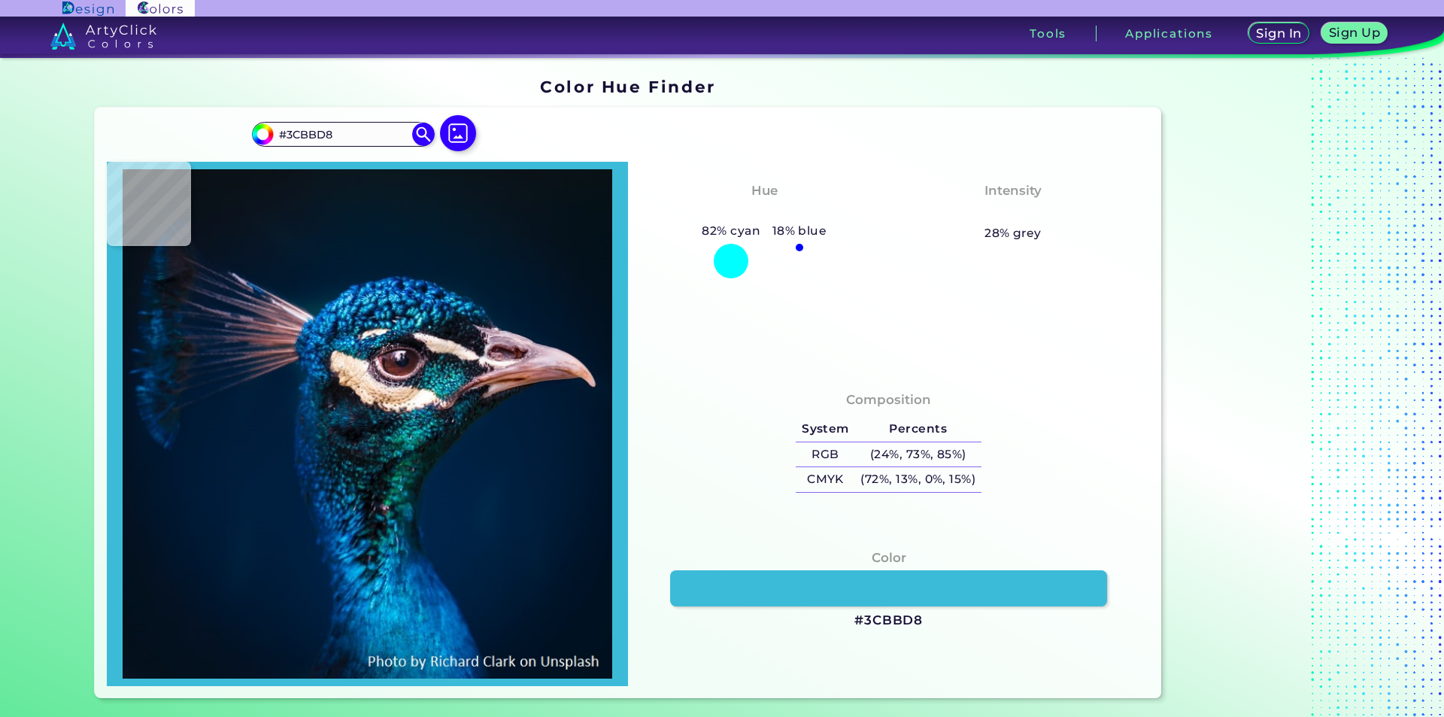
click at [375, 302] on img at bounding box center [367, 423] width 506 height 509
click at [922, 621] on div "Color #3CBBD8" at bounding box center [888, 589] width 497 height 97
copy div "#3CBBD8"
